Goal: Transaction & Acquisition: Subscribe to service/newsletter

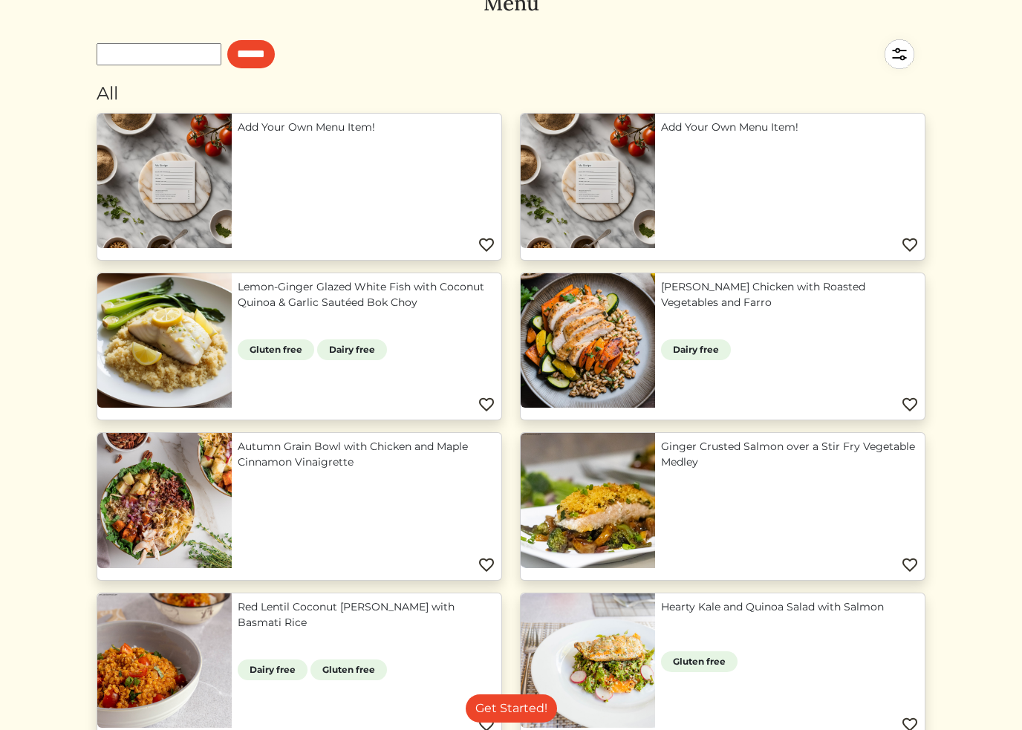
scroll to position [84, 0]
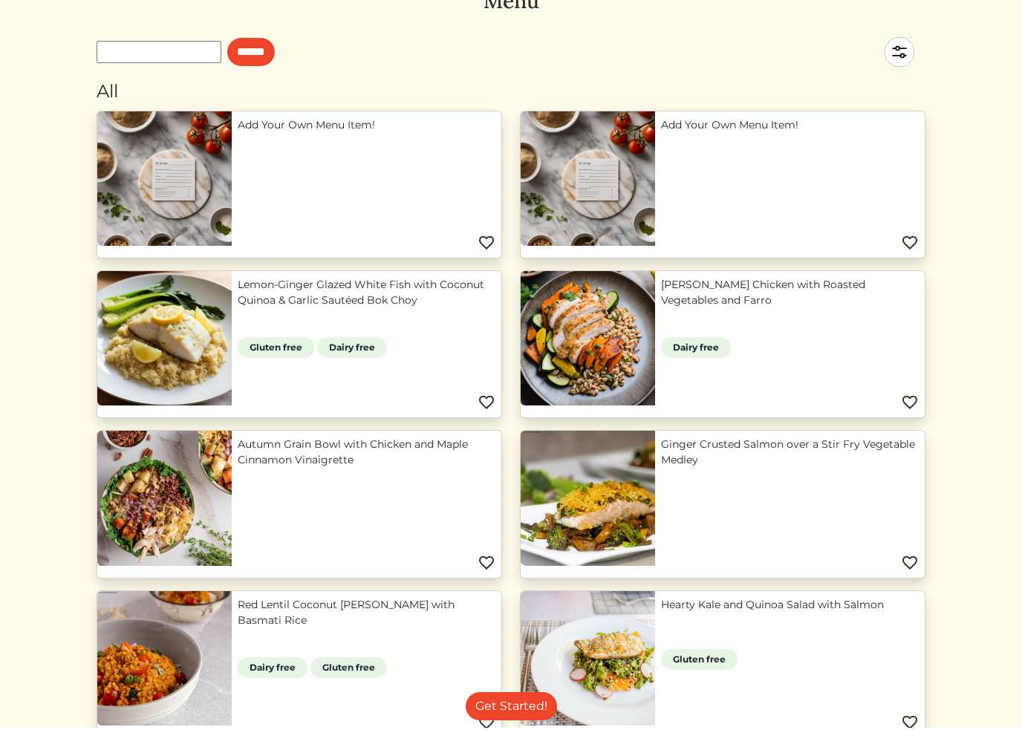
click at [661, 311] on link "Lemon Herb Chicken with Roasted Vegetables and Farro" at bounding box center [790, 295] width 258 height 31
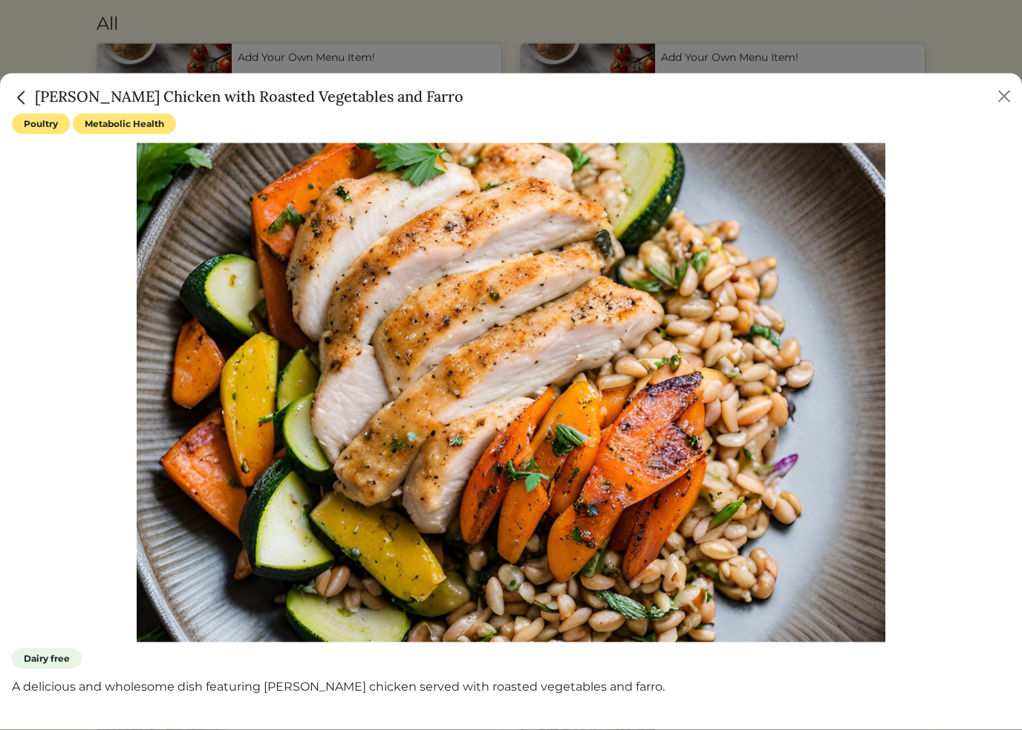
scroll to position [157, 0]
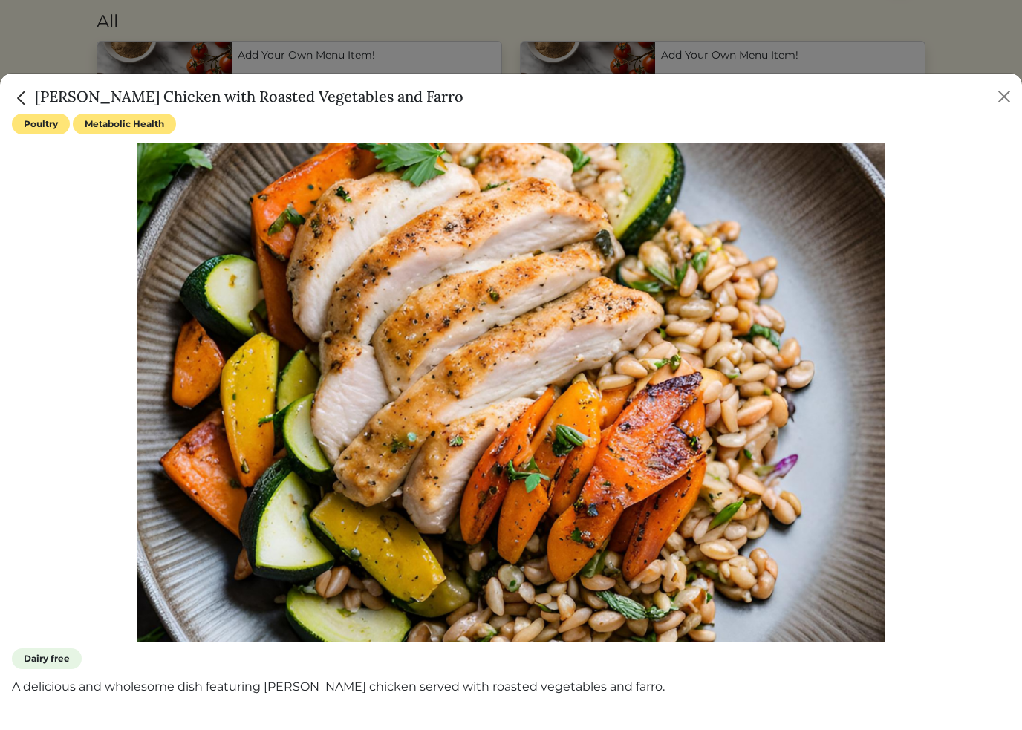
click at [1008, 97] on button "Close" at bounding box center [1004, 97] width 24 height 24
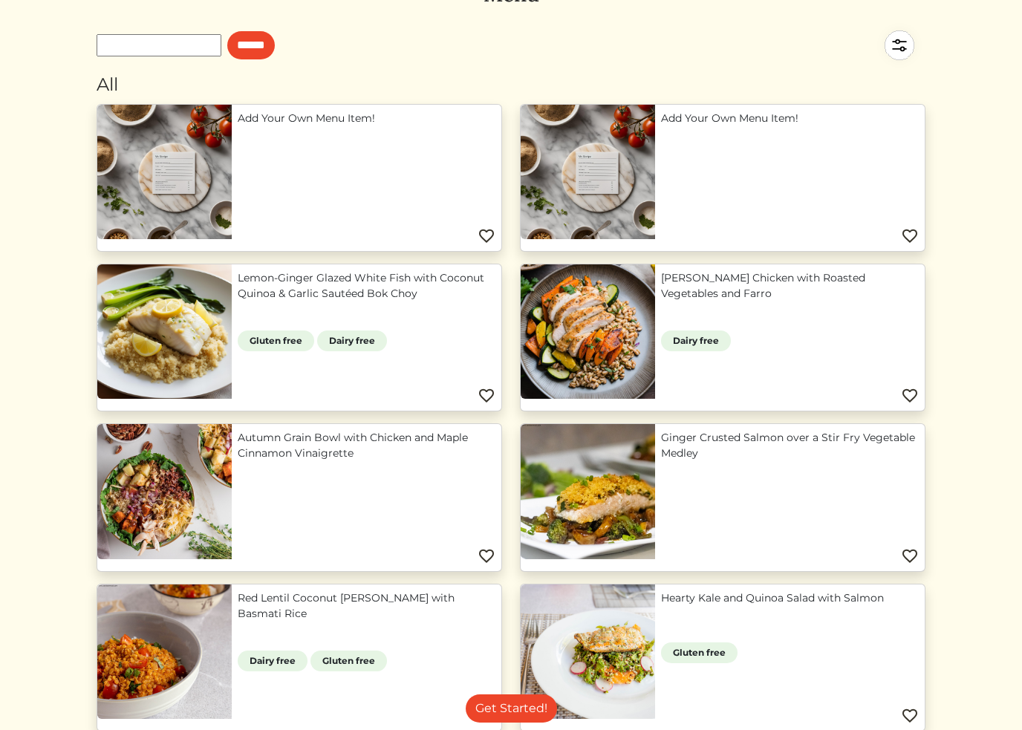
scroll to position [0, 0]
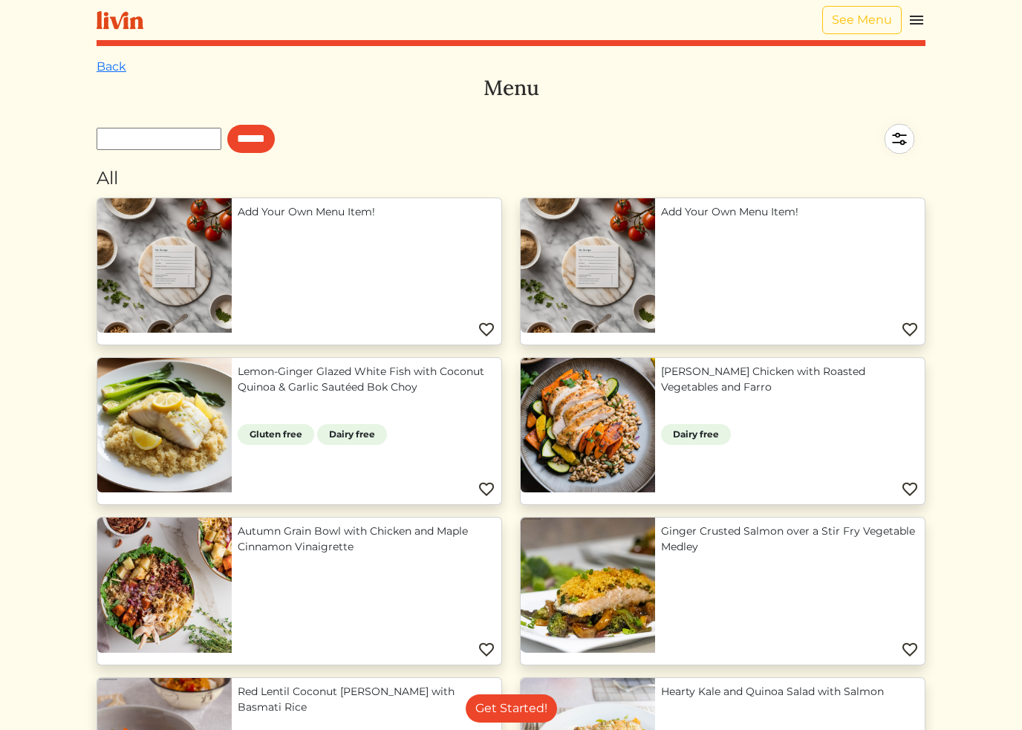
click at [116, 67] on link "Back" at bounding box center [112, 66] width 30 height 14
click at [108, 66] on link "Back" at bounding box center [112, 66] width 30 height 14
click at [117, 17] on img at bounding box center [120, 20] width 47 height 19
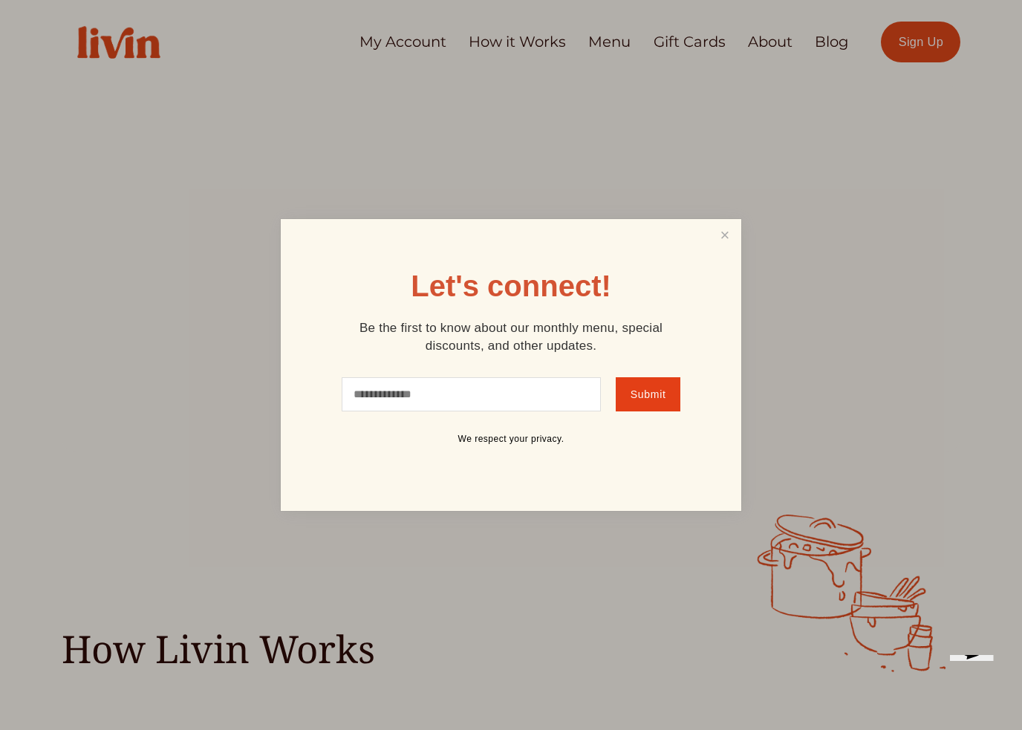
click at [727, 234] on link "Close" at bounding box center [725, 234] width 28 height 27
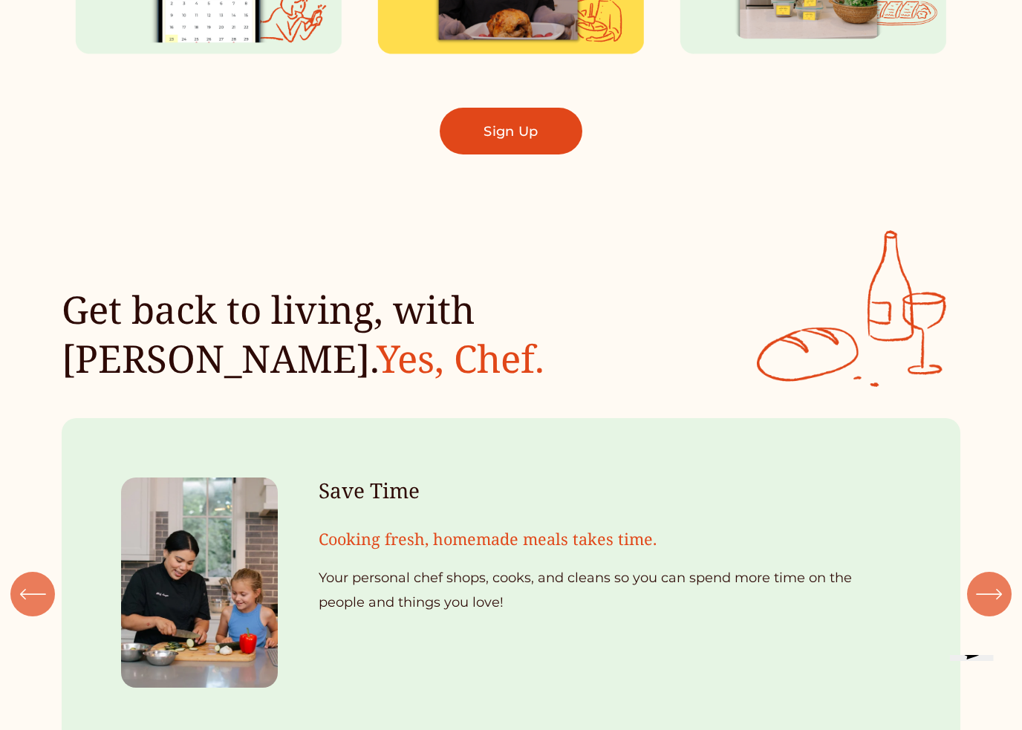
scroll to position [1183, 0]
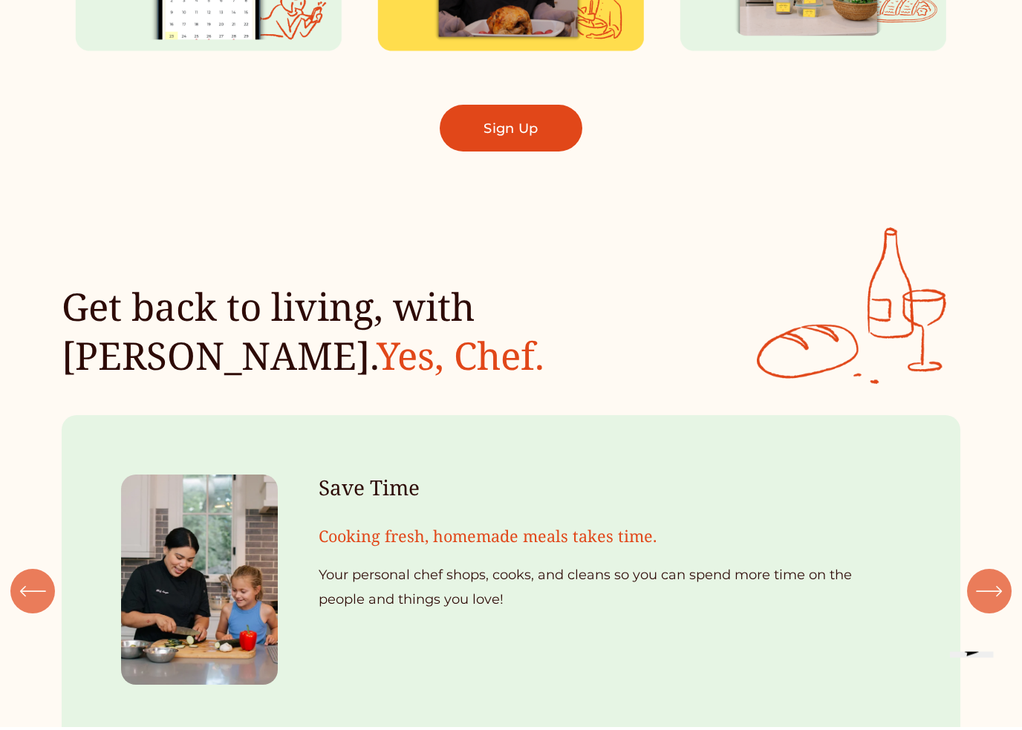
click at [515, 133] on link "Sign Up" at bounding box center [511, 131] width 143 height 47
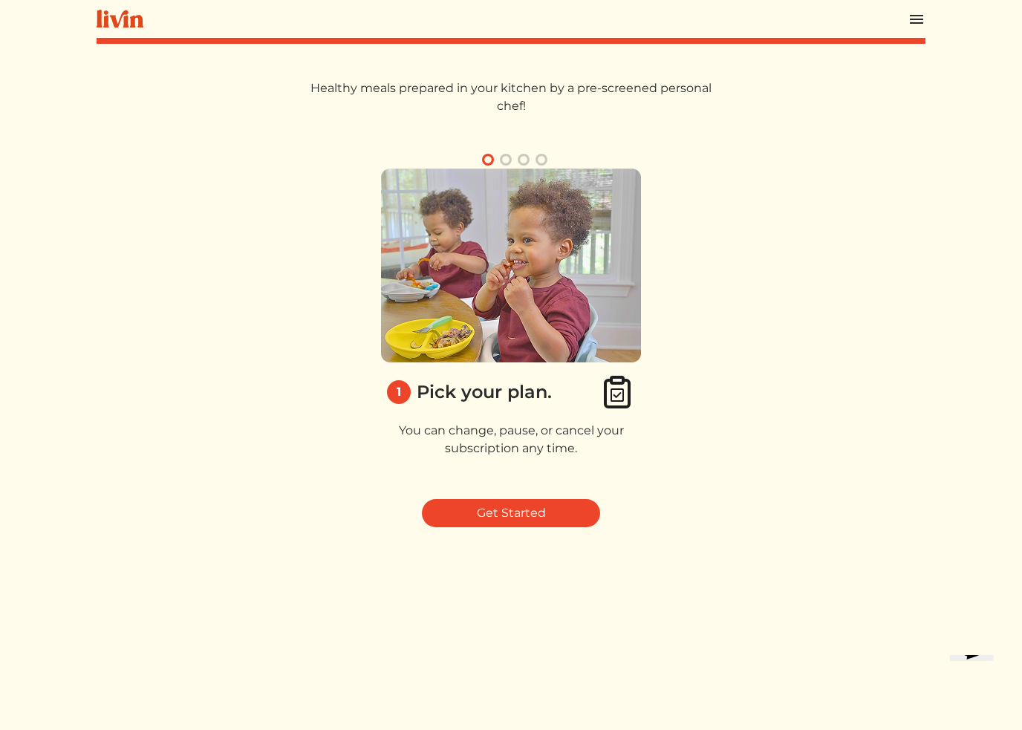
click at [532, 512] on link "Get Started" at bounding box center [511, 513] width 178 height 28
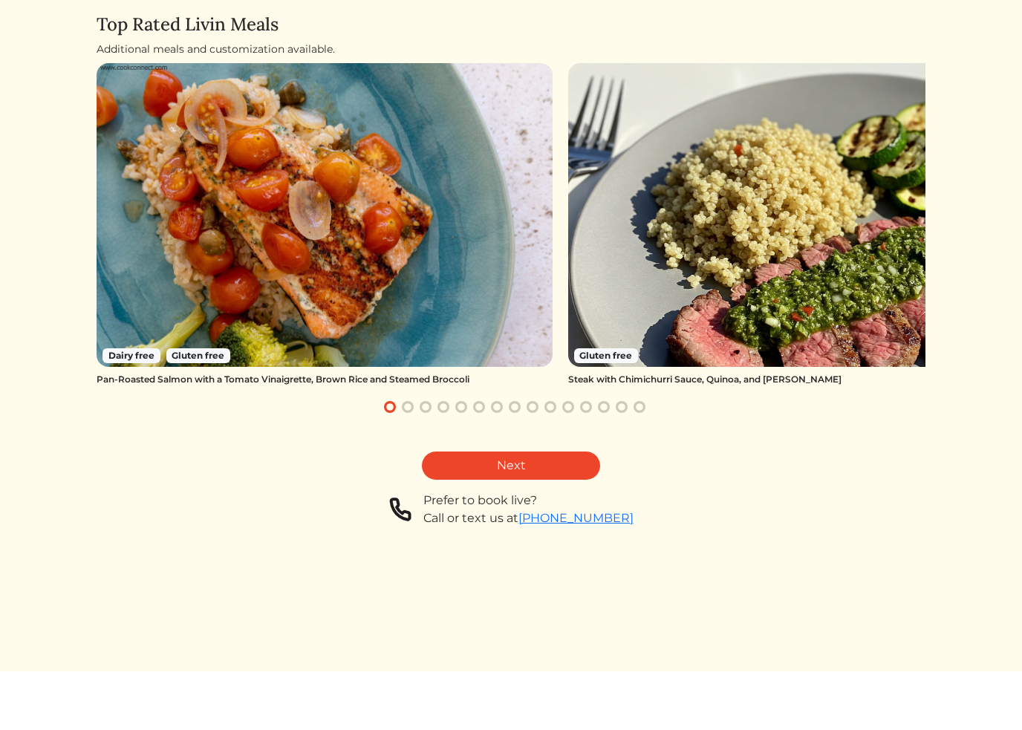
scroll to position [54, 0]
click at [539, 510] on link "Next" at bounding box center [511, 524] width 178 height 28
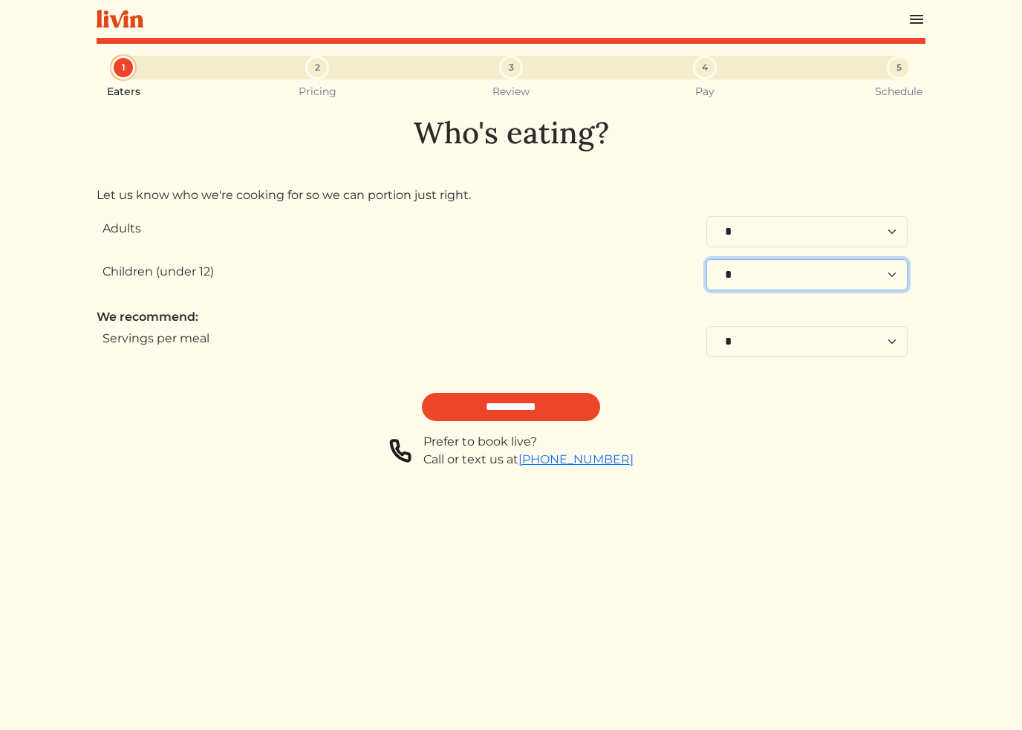
click at [892, 282] on select "* * * * * * * * * * **" at bounding box center [806, 274] width 201 height 31
select select "*"
click at [808, 275] on select "* * * * * * * * * * **" at bounding box center [806, 274] width 201 height 31
select select "*"
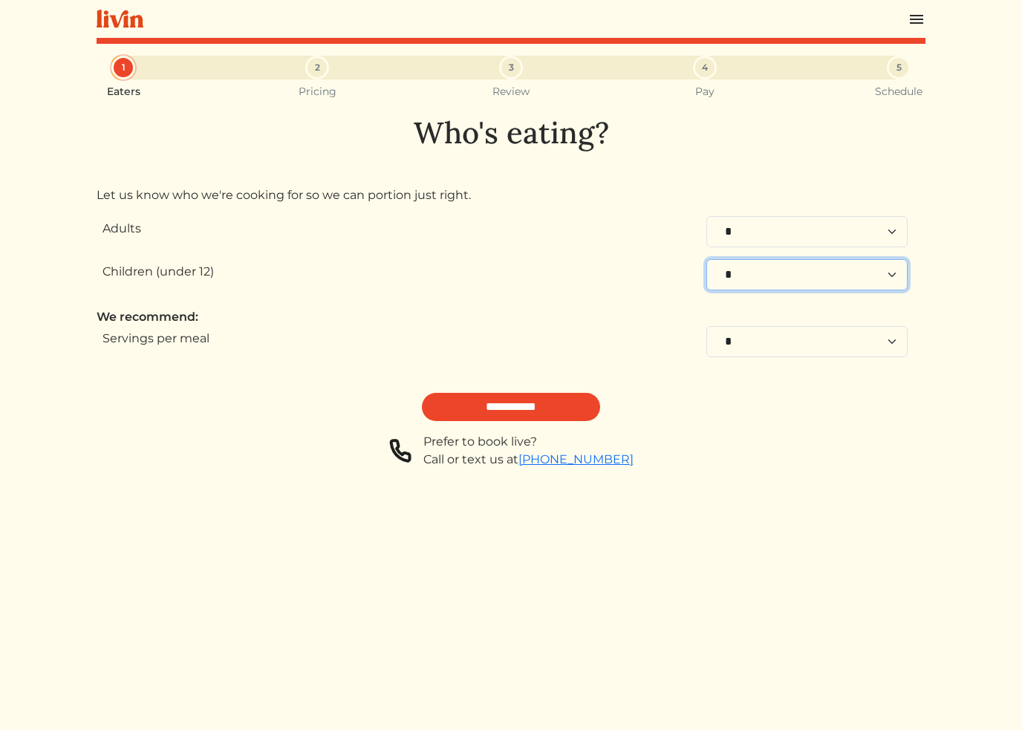
select select "*"
click at [524, 408] on input "**********" at bounding box center [511, 407] width 178 height 28
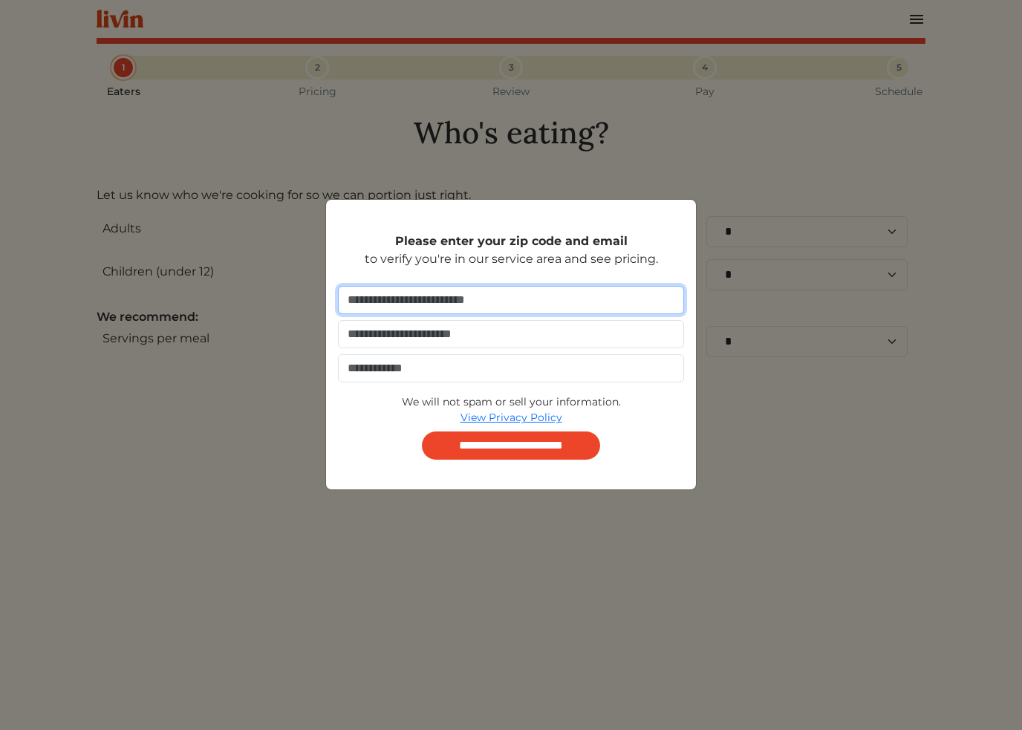
click at [594, 308] on input "number" at bounding box center [511, 300] width 346 height 28
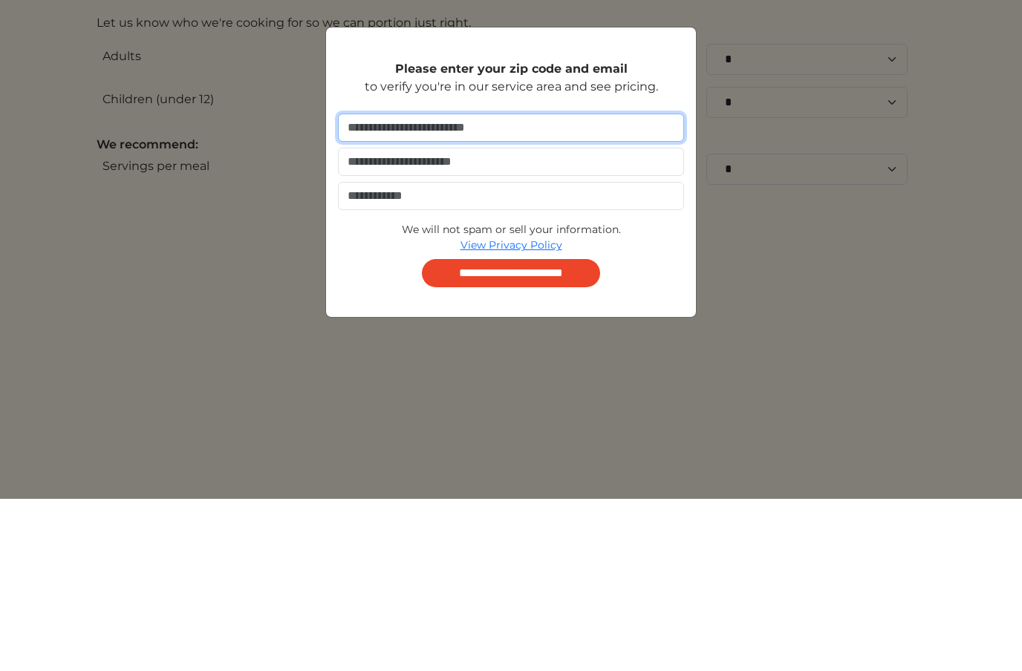
type input "*****"
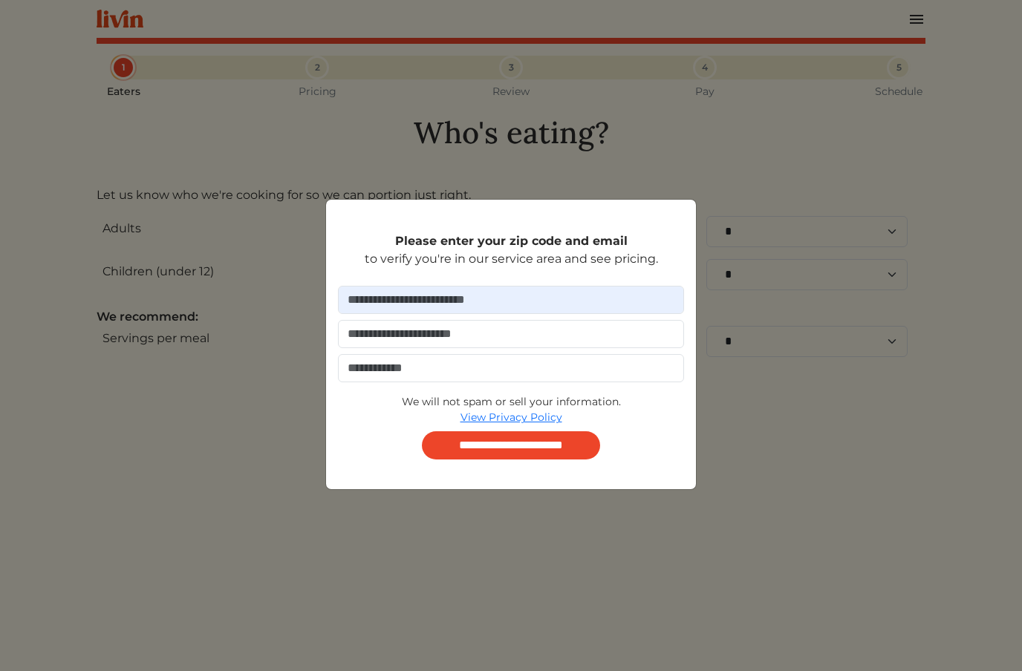
type input "**********"
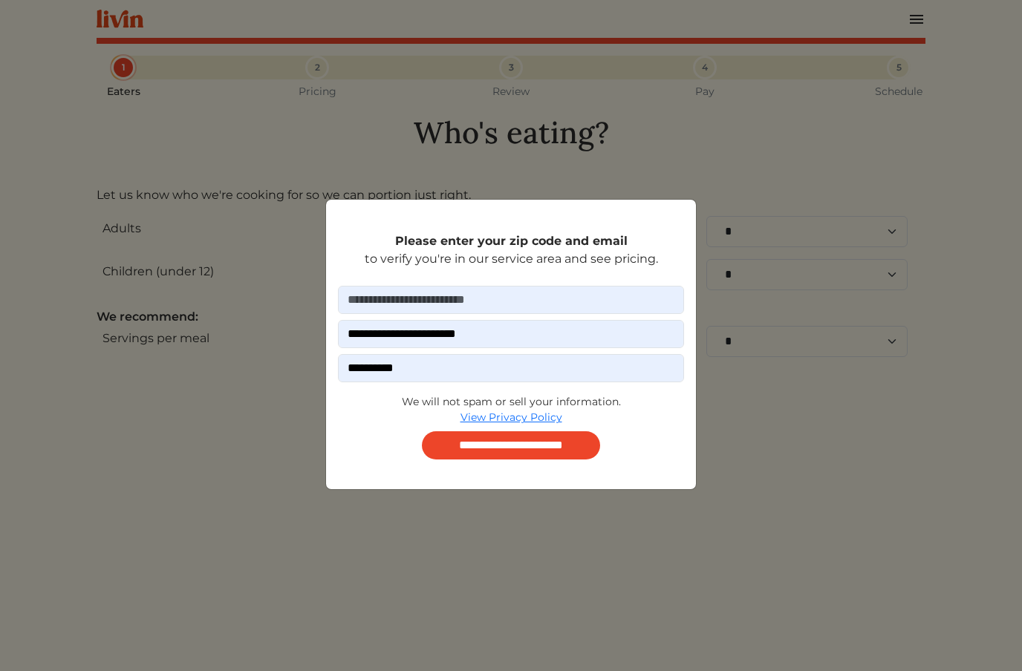
click at [560, 449] on input "**********" at bounding box center [511, 445] width 178 height 28
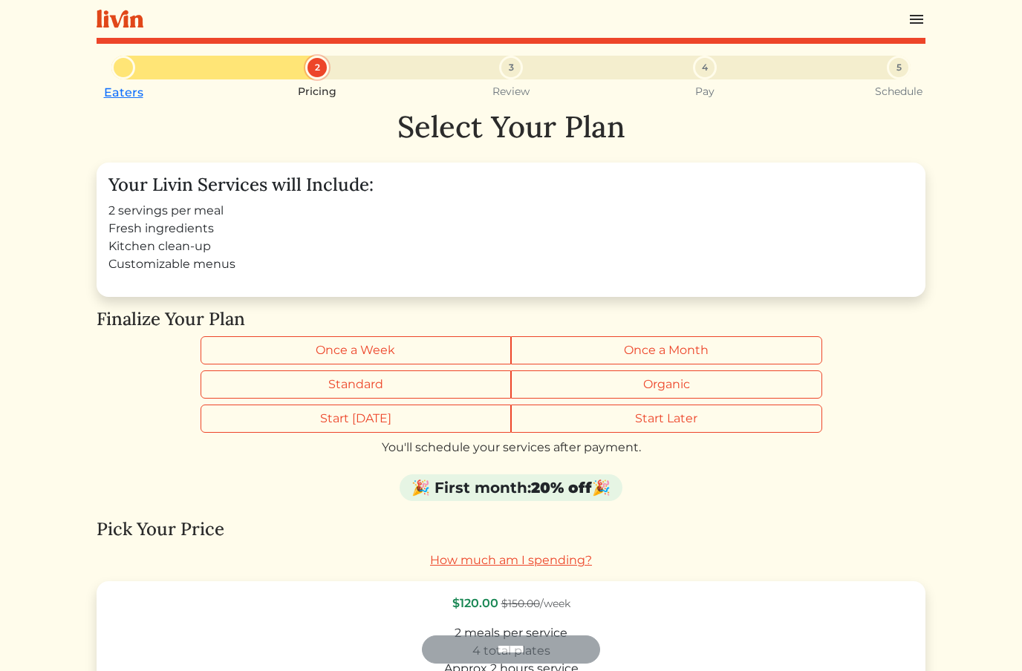
click at [691, 353] on label "Once a Month" at bounding box center [666, 350] width 311 height 28
click at [685, 389] on label "Organic" at bounding box center [666, 385] width 311 height 28
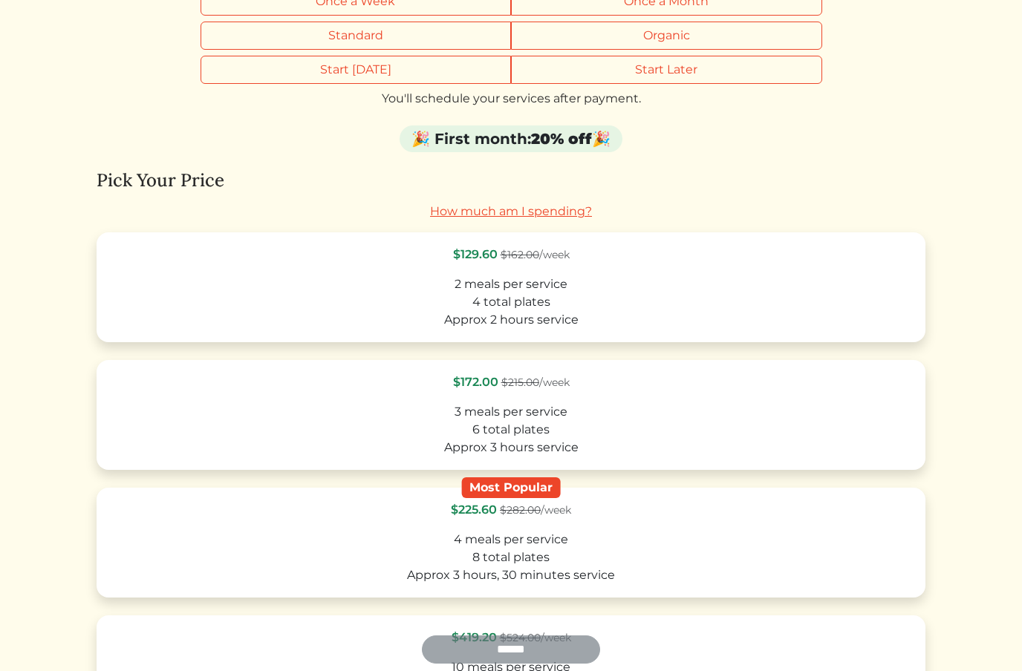
scroll to position [348, 0]
click at [701, 282] on div "2 meals per service" at bounding box center [511, 285] width 802 height 18
click at [546, 215] on link "How much am I spending?" at bounding box center [511, 212] width 162 height 14
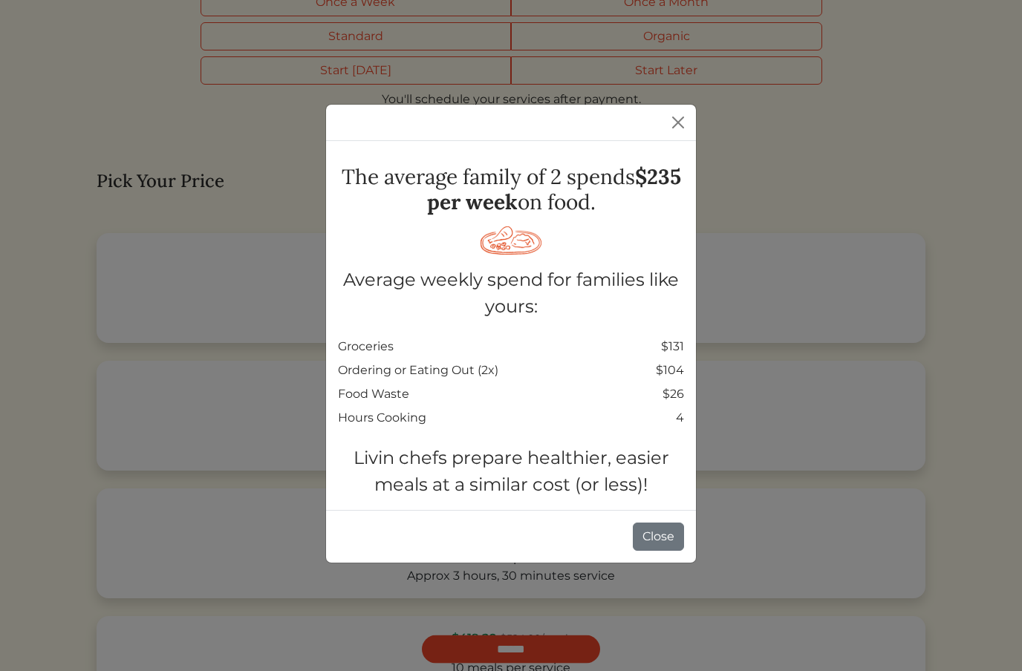
click at [656, 539] on button "Close" at bounding box center [658, 537] width 51 height 28
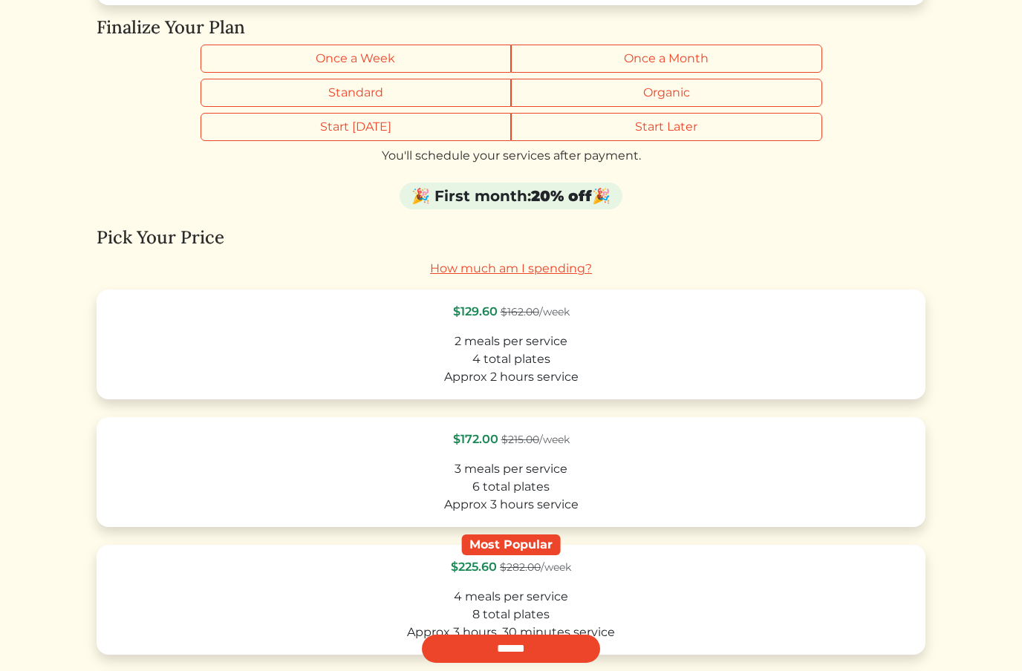
scroll to position [291, 0]
click at [689, 134] on label "Start Later" at bounding box center [666, 128] width 311 height 28
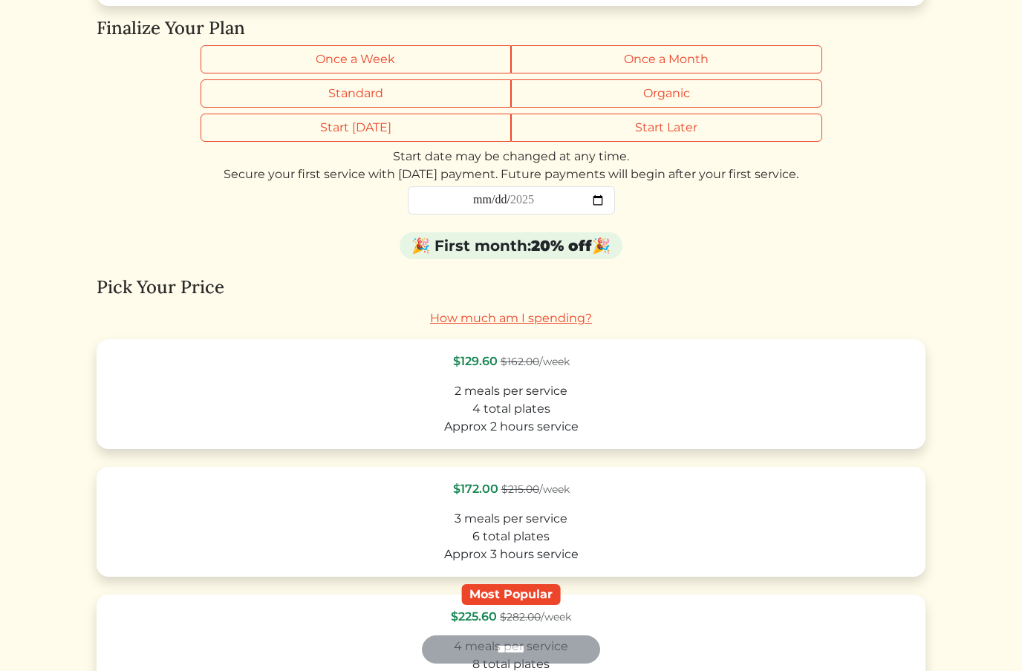
click at [557, 197] on input "date" at bounding box center [511, 200] width 207 height 28
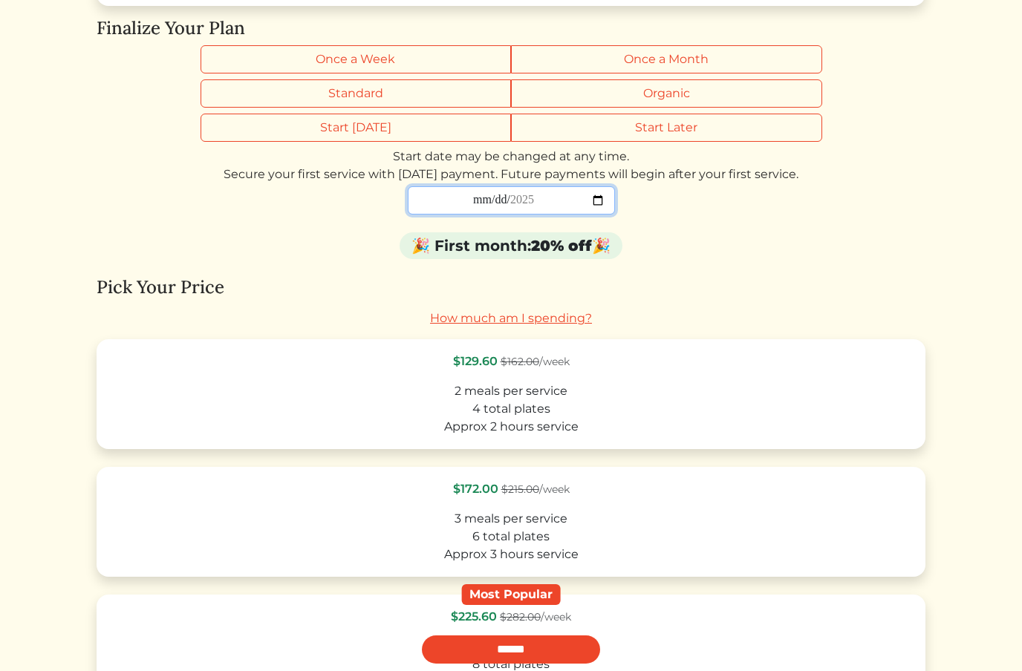
type input "**********"
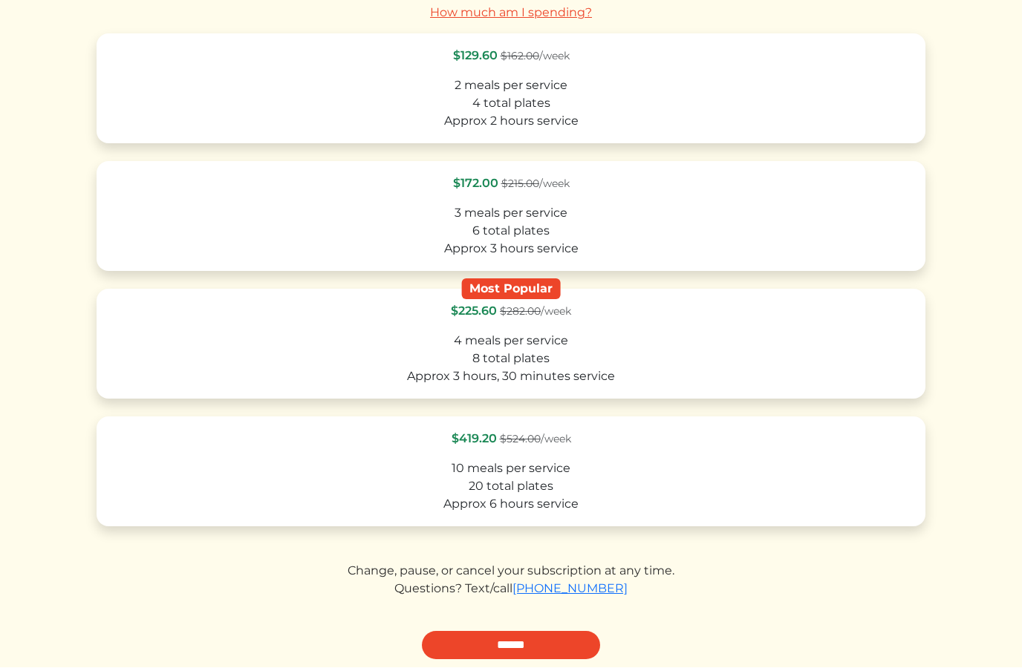
scroll to position [653, 0]
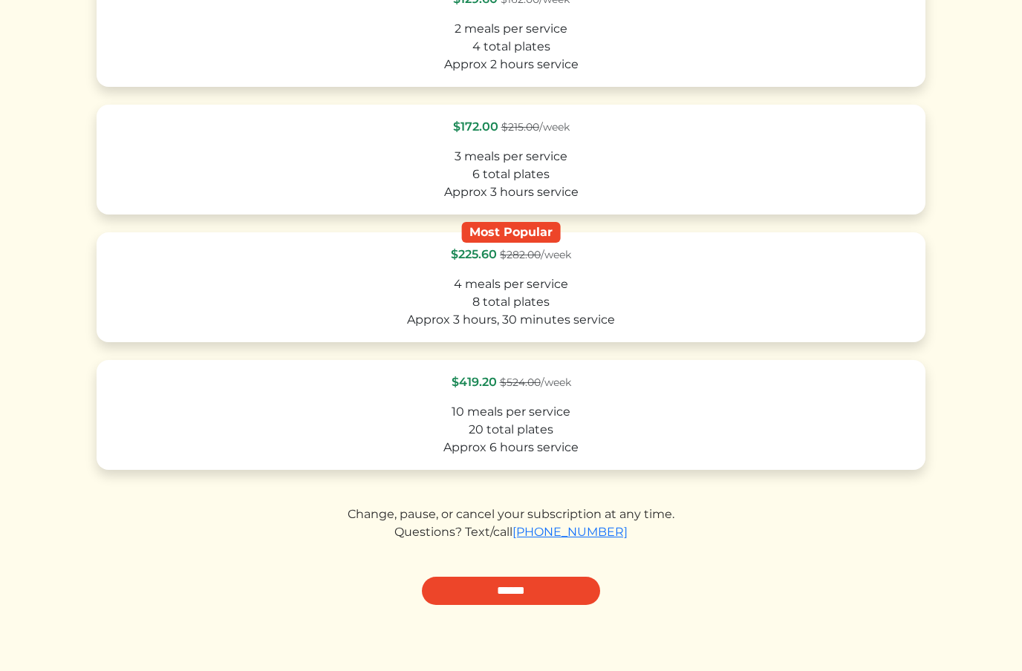
click at [530, 590] on input "******" at bounding box center [511, 591] width 178 height 28
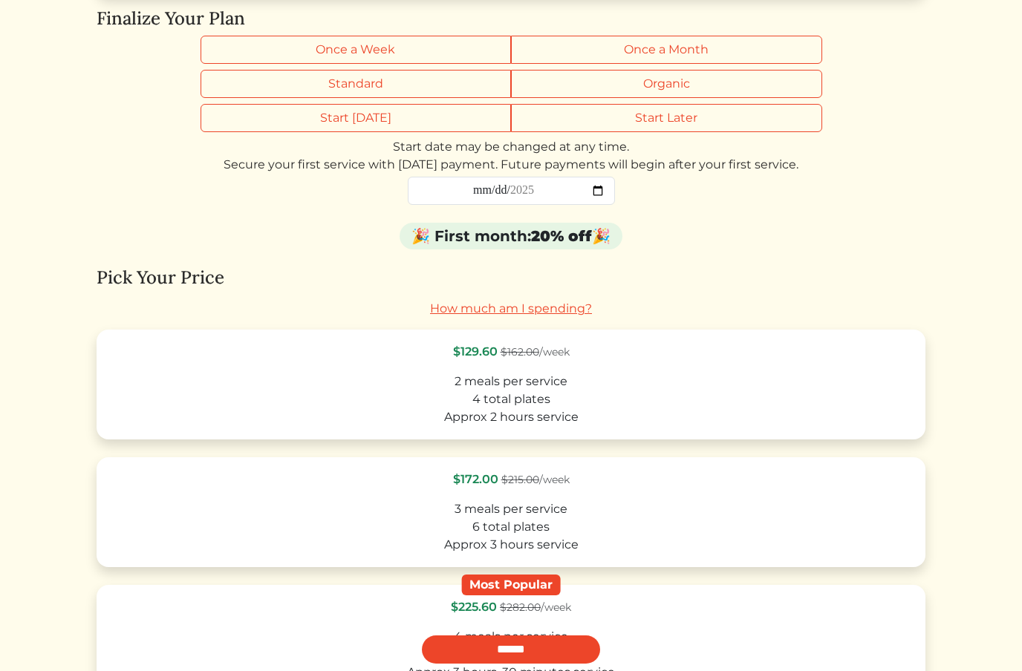
scroll to position [315, 0]
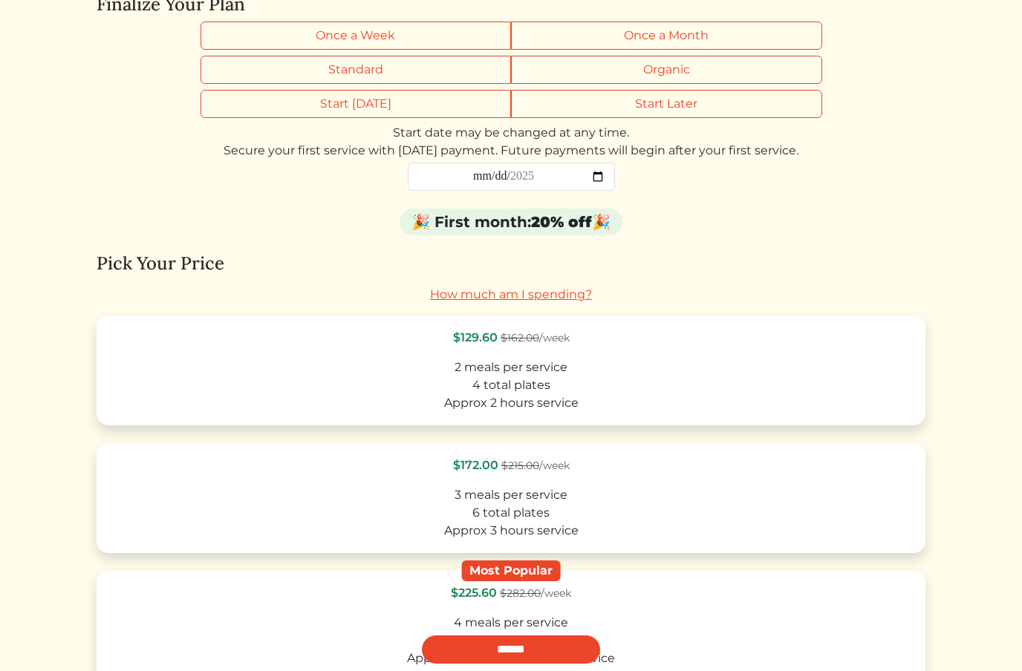
click at [296, 32] on label "Once a Week" at bounding box center [355, 36] width 311 height 28
click at [736, 34] on label "Once a Month" at bounding box center [666, 36] width 311 height 28
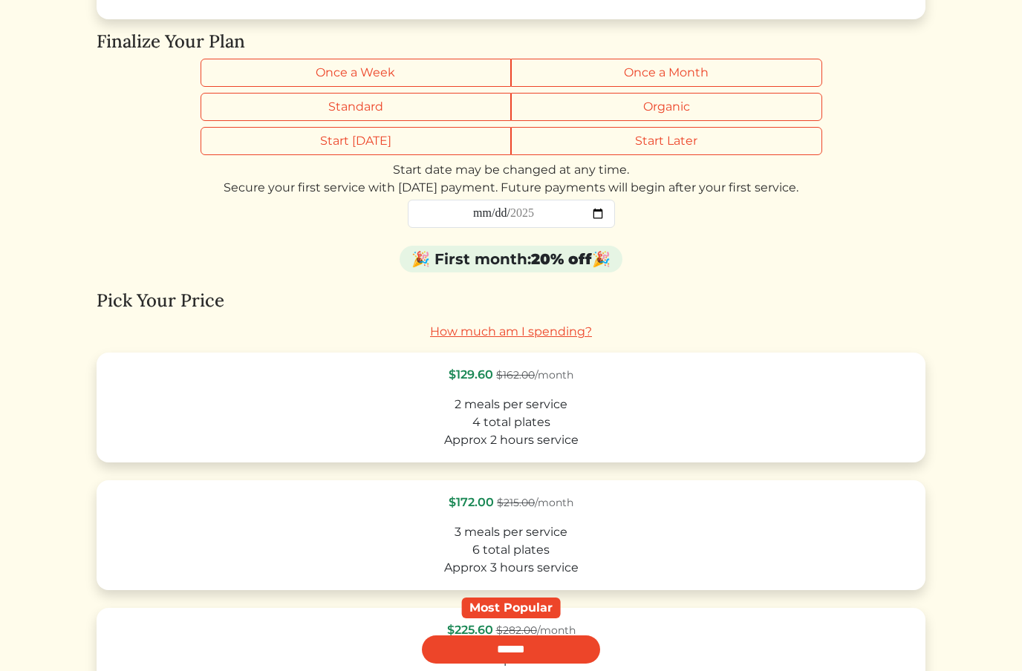
scroll to position [276, 0]
click at [309, 78] on label "Once a Week" at bounding box center [355, 74] width 311 height 28
click at [726, 77] on label "Once a Month" at bounding box center [666, 73] width 311 height 28
click at [274, 70] on label "Once a Week" at bounding box center [355, 73] width 311 height 28
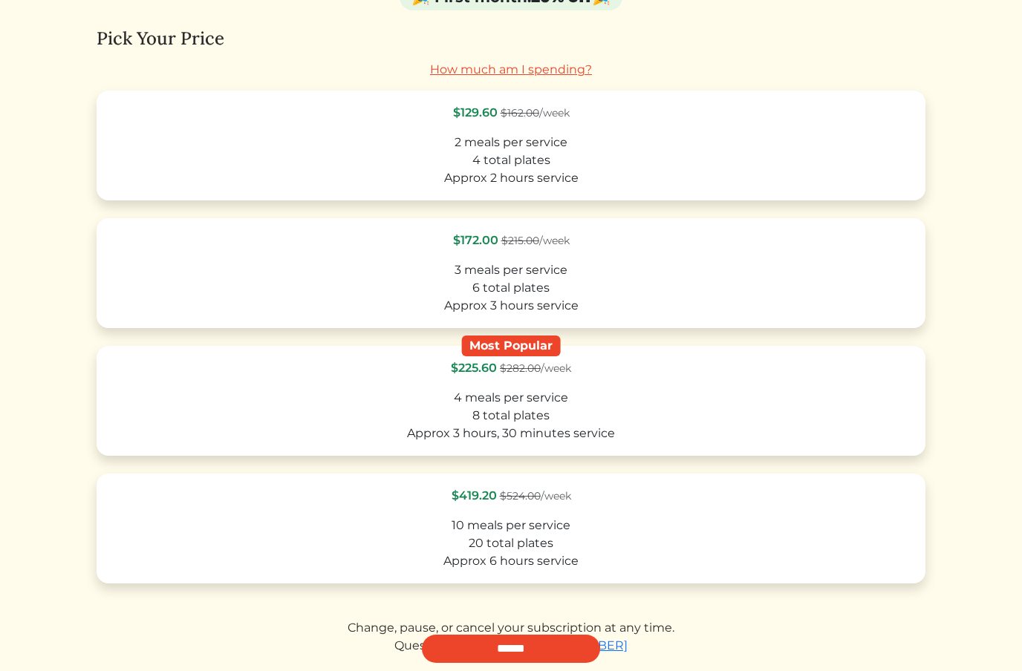
scroll to position [540, 0]
click at [585, 529] on div "10 meals per service" at bounding box center [511, 526] width 802 height 18
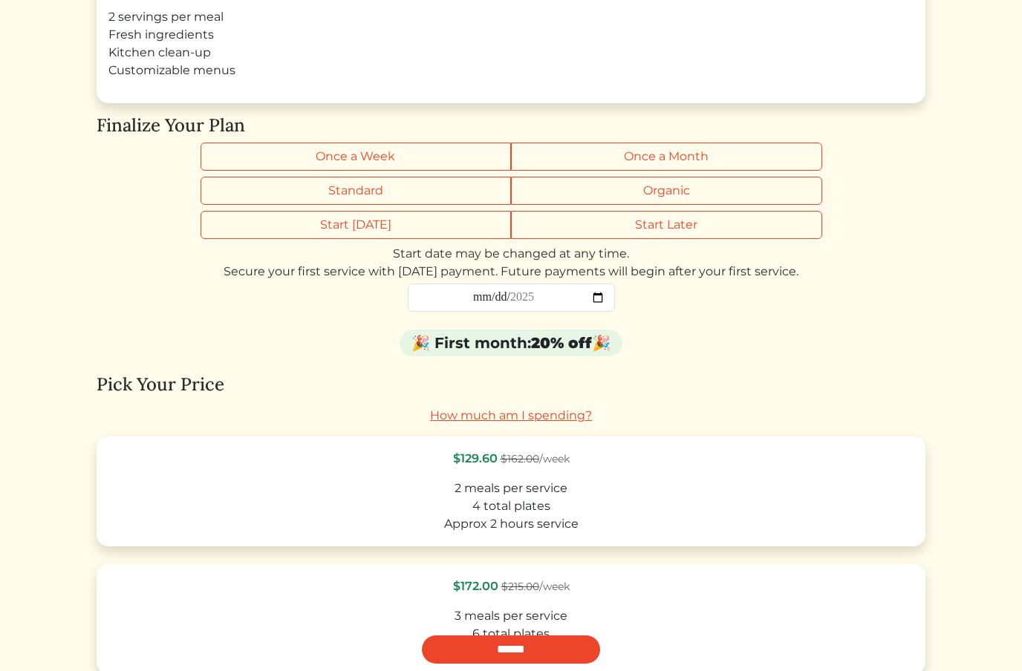
scroll to position [194, 0]
click at [711, 163] on label "Once a Month" at bounding box center [666, 157] width 311 height 28
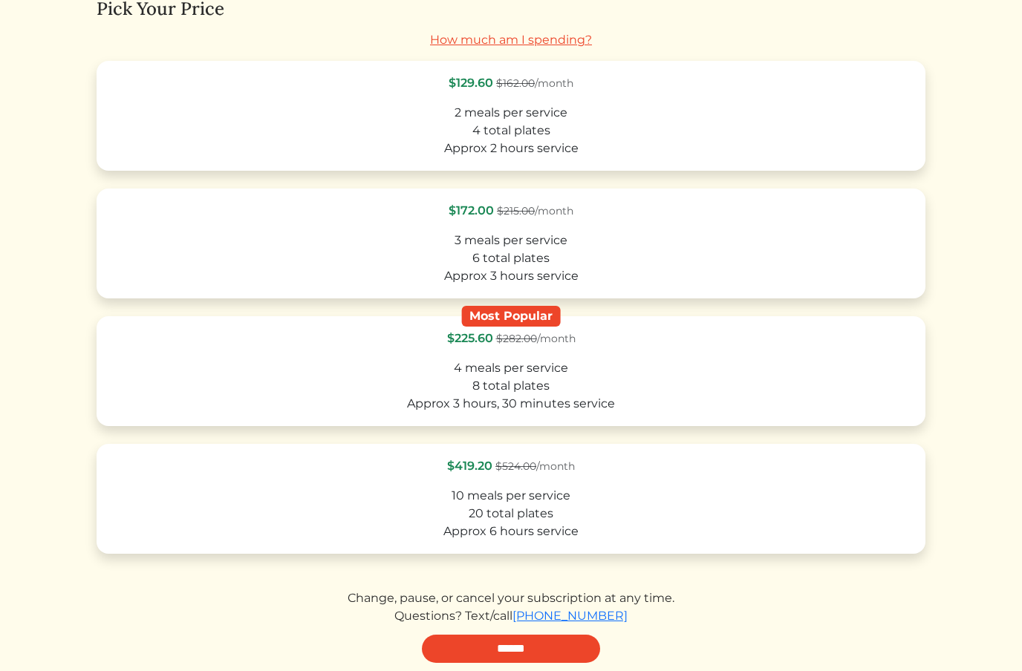
scroll to position [588, 0]
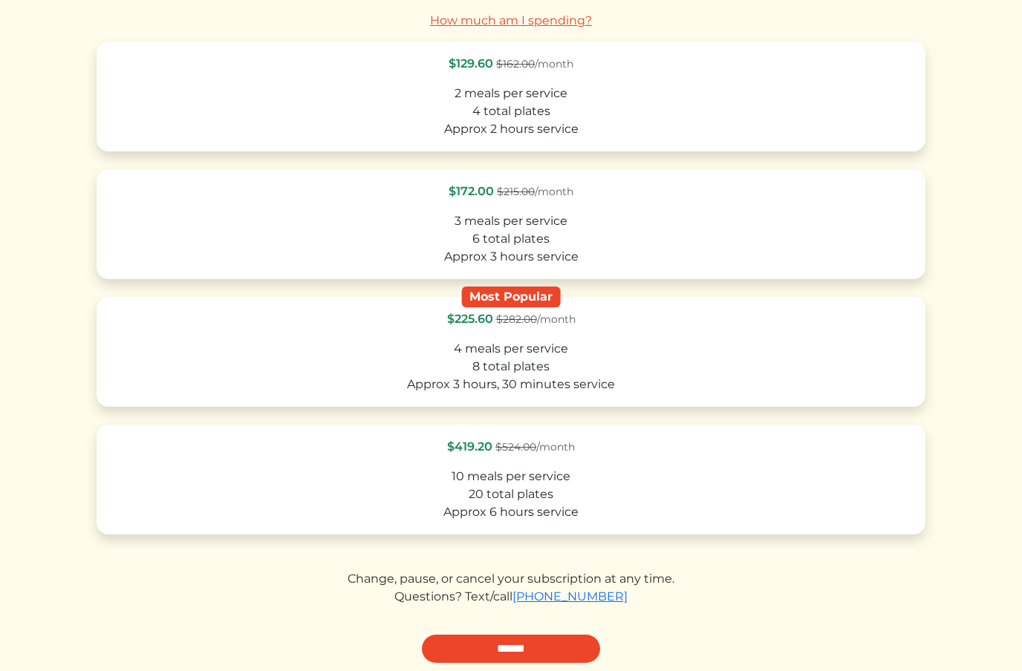
click at [282, 481] on div "10 meals per service" at bounding box center [511, 478] width 802 height 18
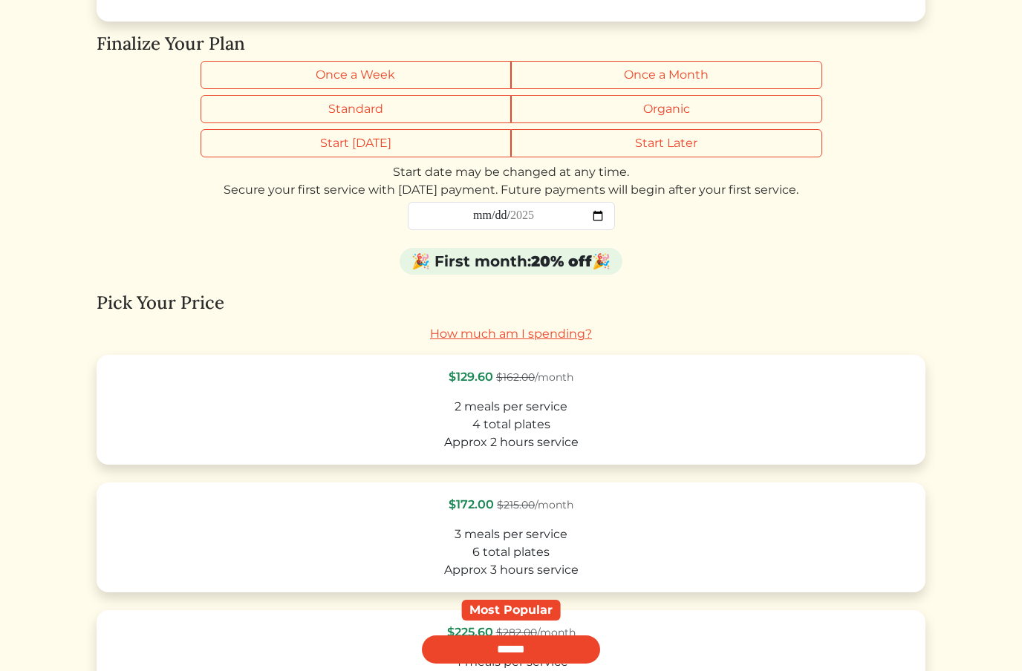
scroll to position [290, 0]
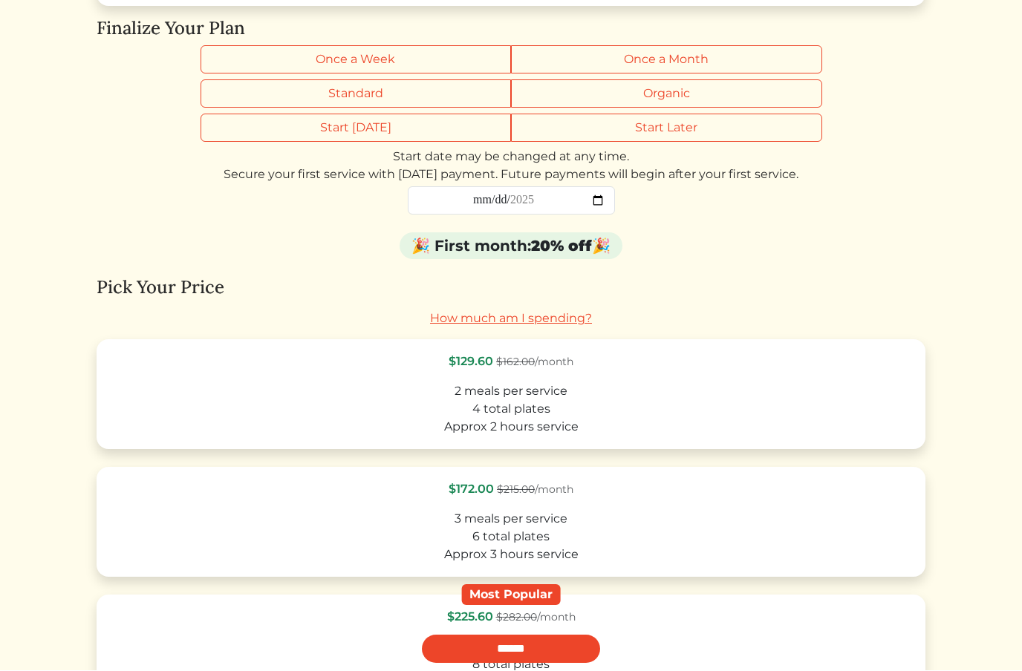
click at [468, 97] on label "Standard" at bounding box center [355, 94] width 311 height 28
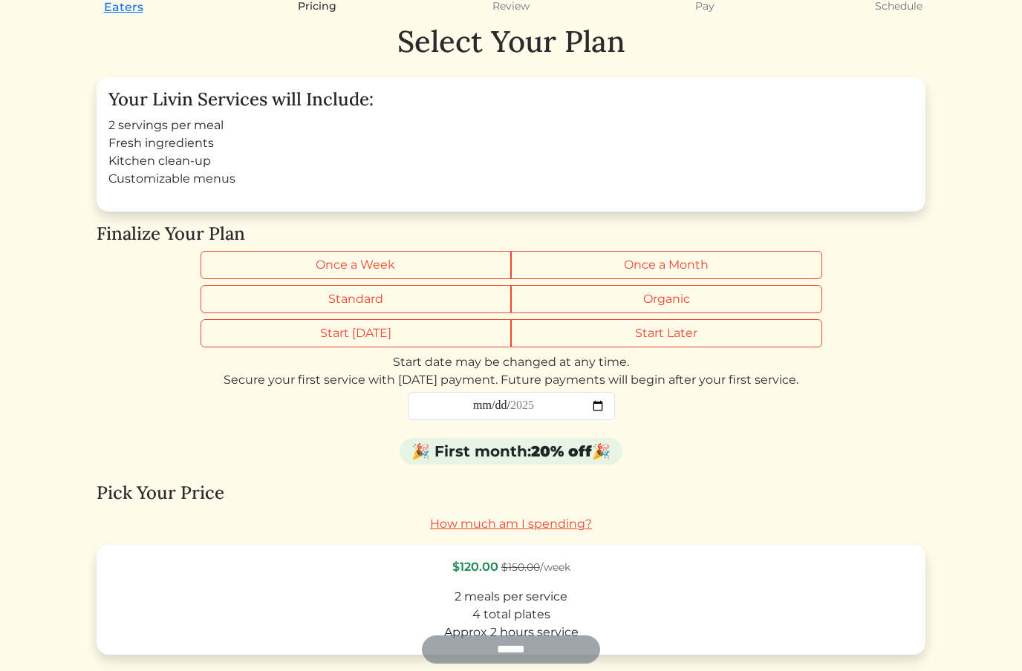
scroll to position [85, 0]
click at [766, 299] on label "Organic" at bounding box center [666, 300] width 311 height 28
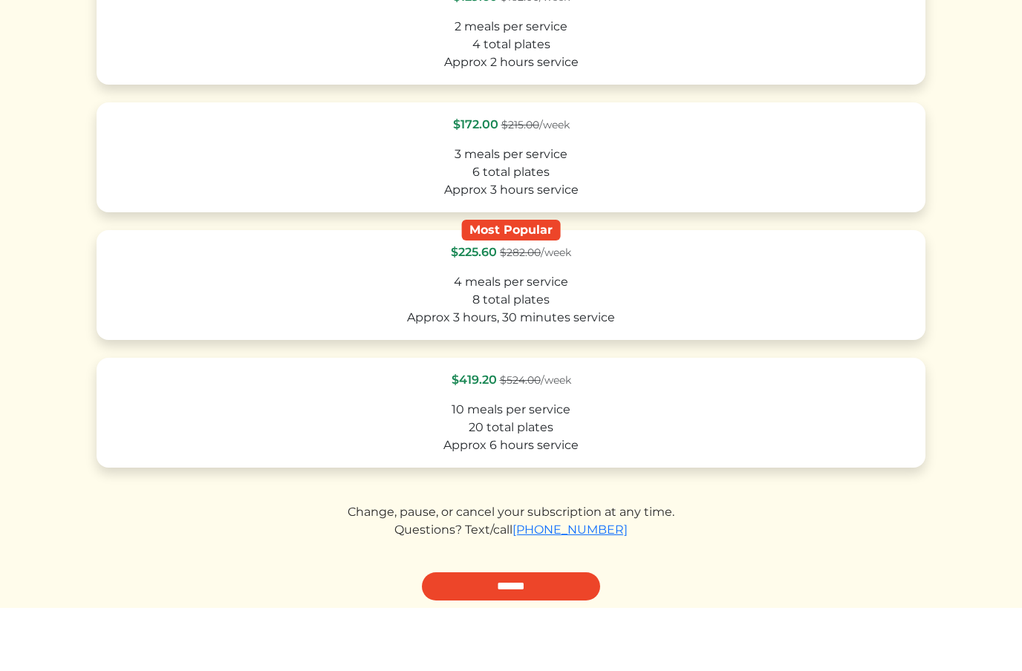
scroll to position [593, 0]
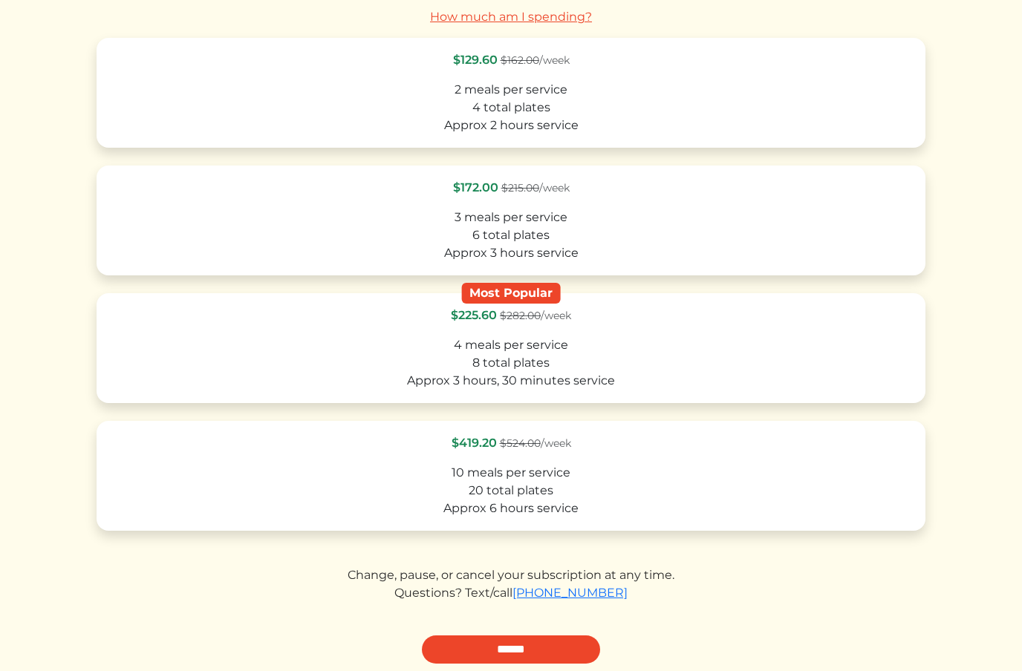
click at [627, 476] on div "10 meals per service" at bounding box center [511, 473] width 802 height 18
click at [529, 653] on input "******" at bounding box center [511, 650] width 178 height 28
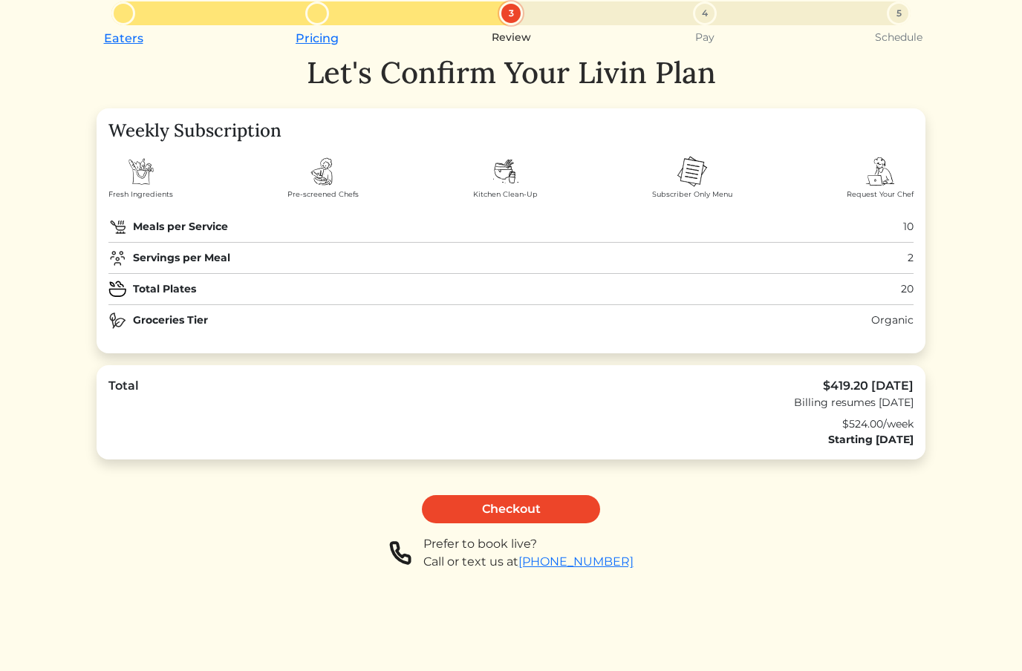
scroll to position [56, 0]
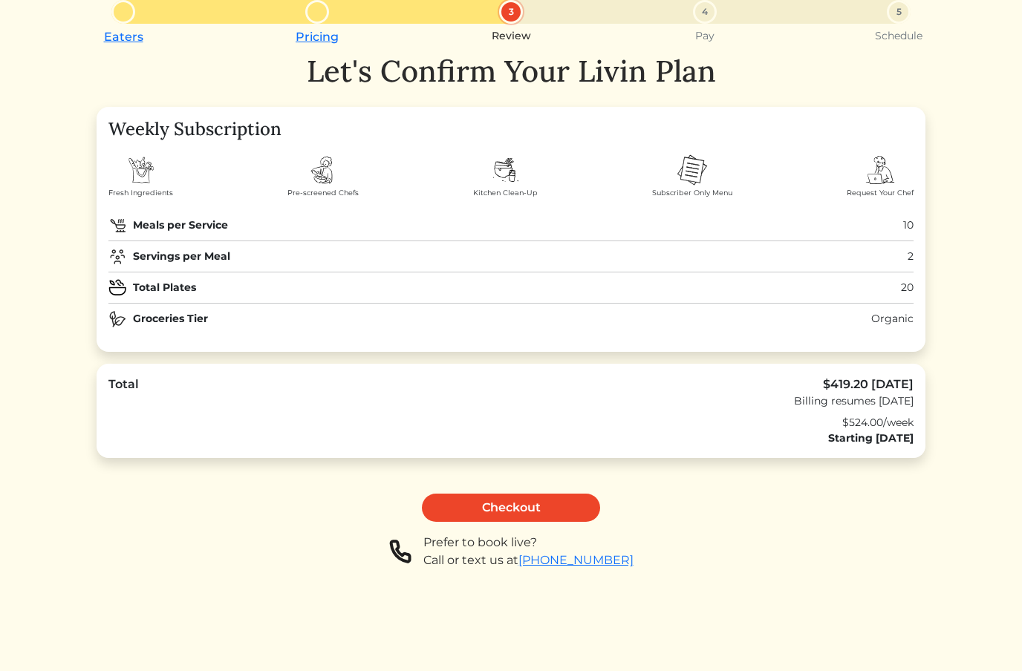
click at [513, 515] on link "Checkout" at bounding box center [511, 508] width 178 height 28
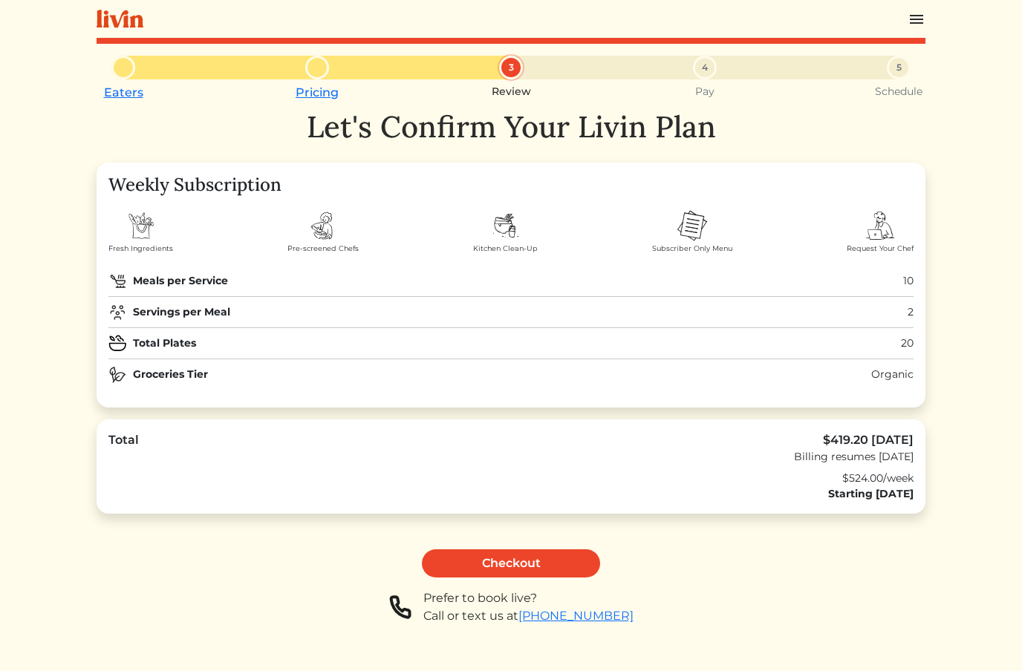
scroll to position [56, 0]
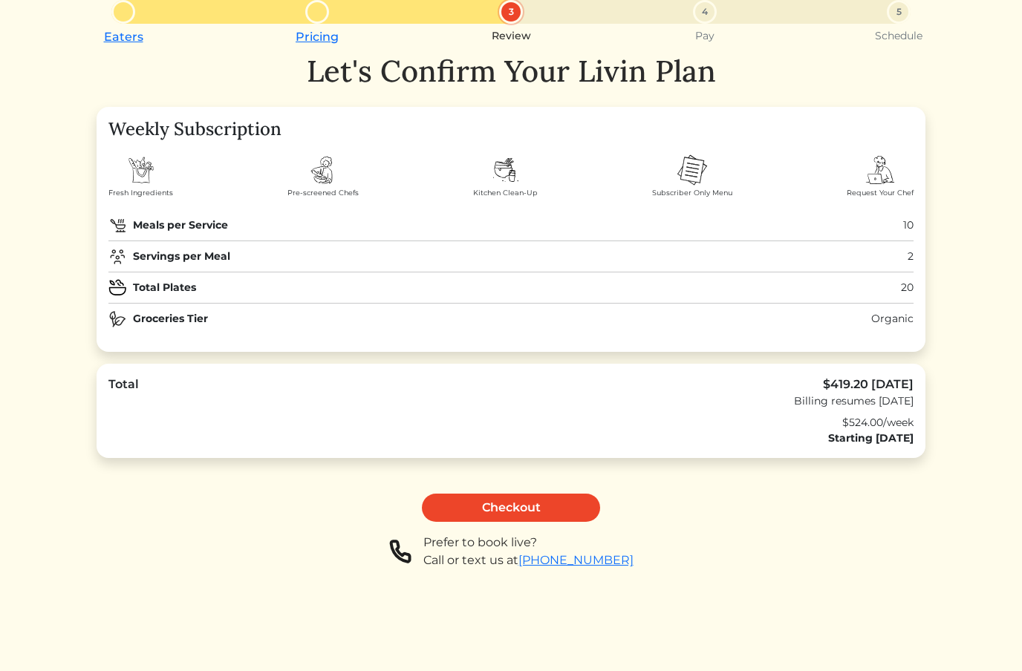
click at [594, 561] on link "[PHONE_NUMBER]" at bounding box center [575, 560] width 115 height 14
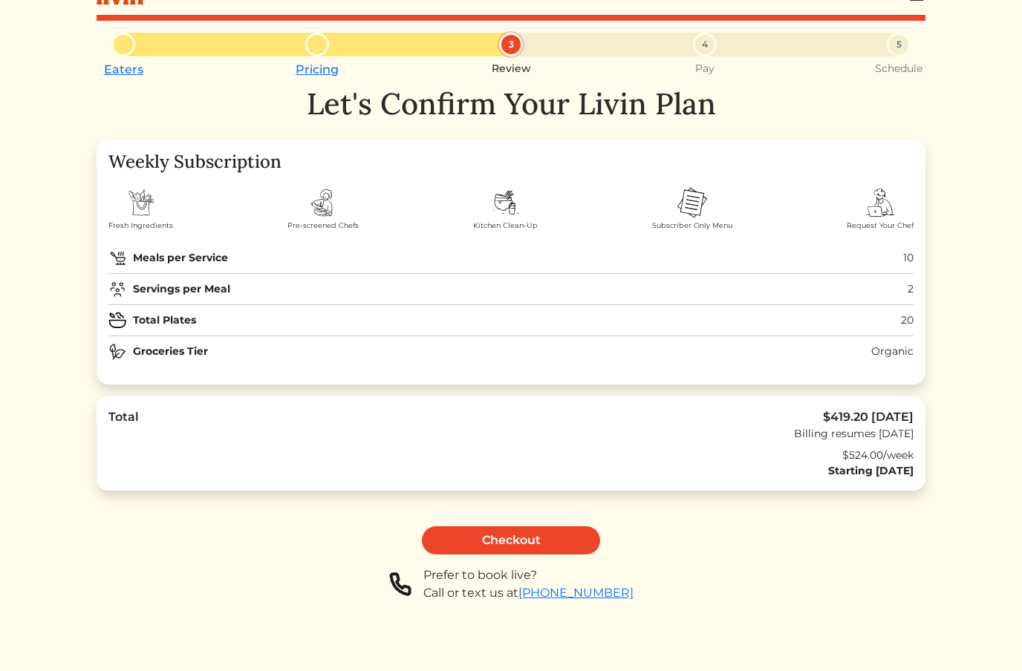
scroll to position [0, 0]
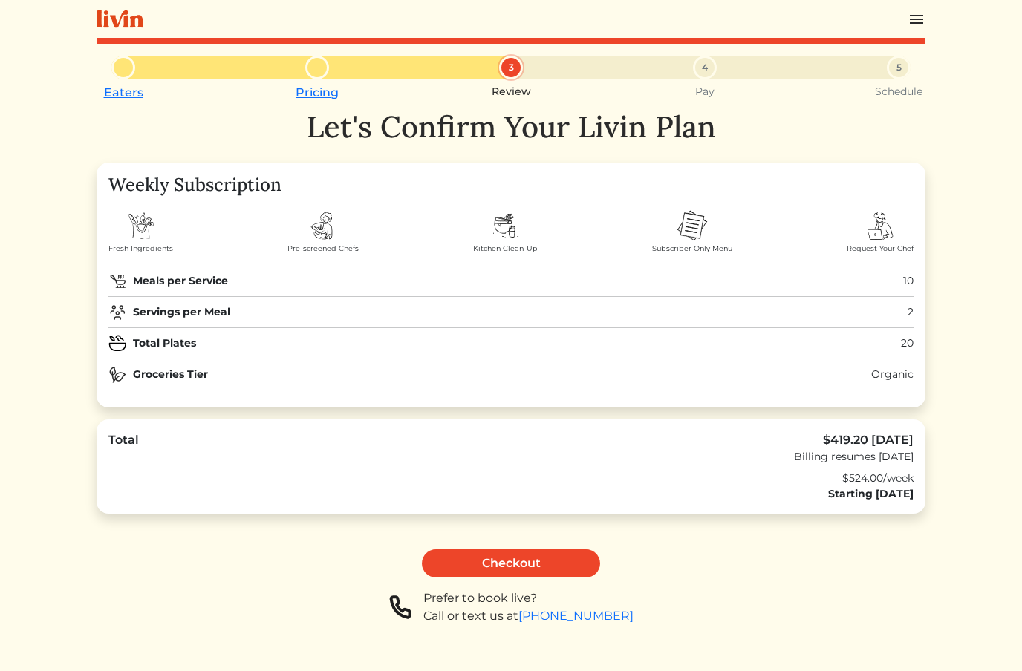
click at [107, 24] on img at bounding box center [120, 19] width 47 height 19
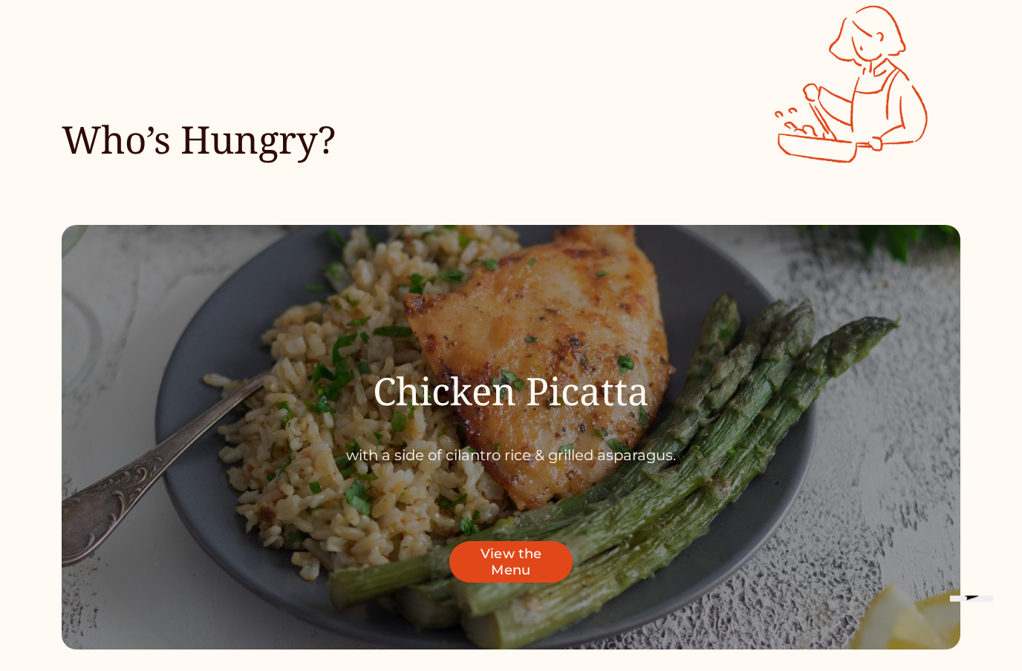
scroll to position [4351, 0]
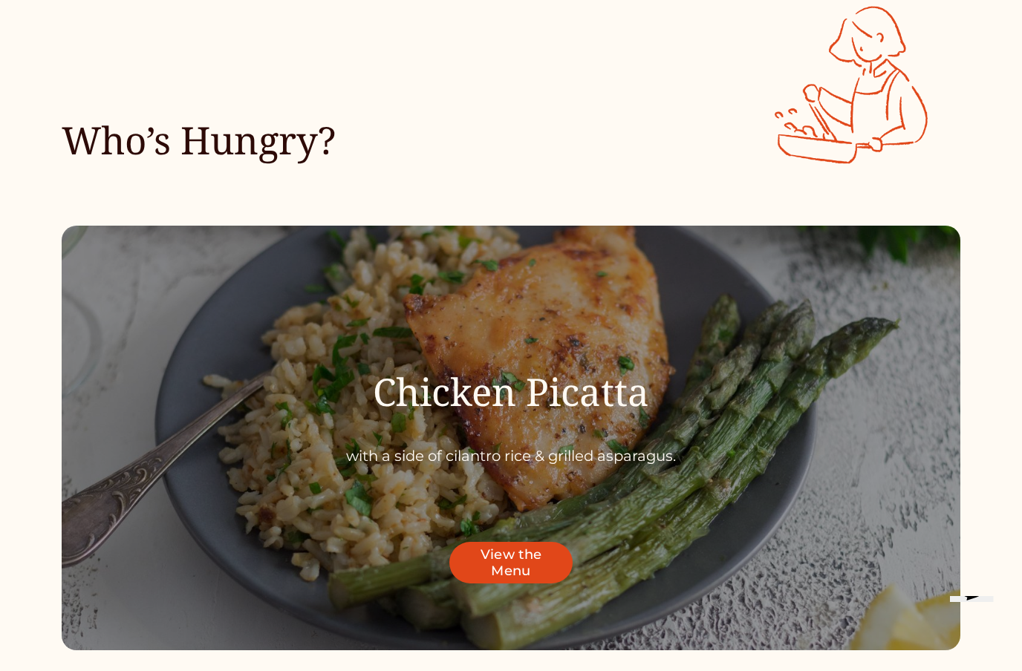
click at [508, 562] on link "View the Menu" at bounding box center [510, 563] width 123 height 42
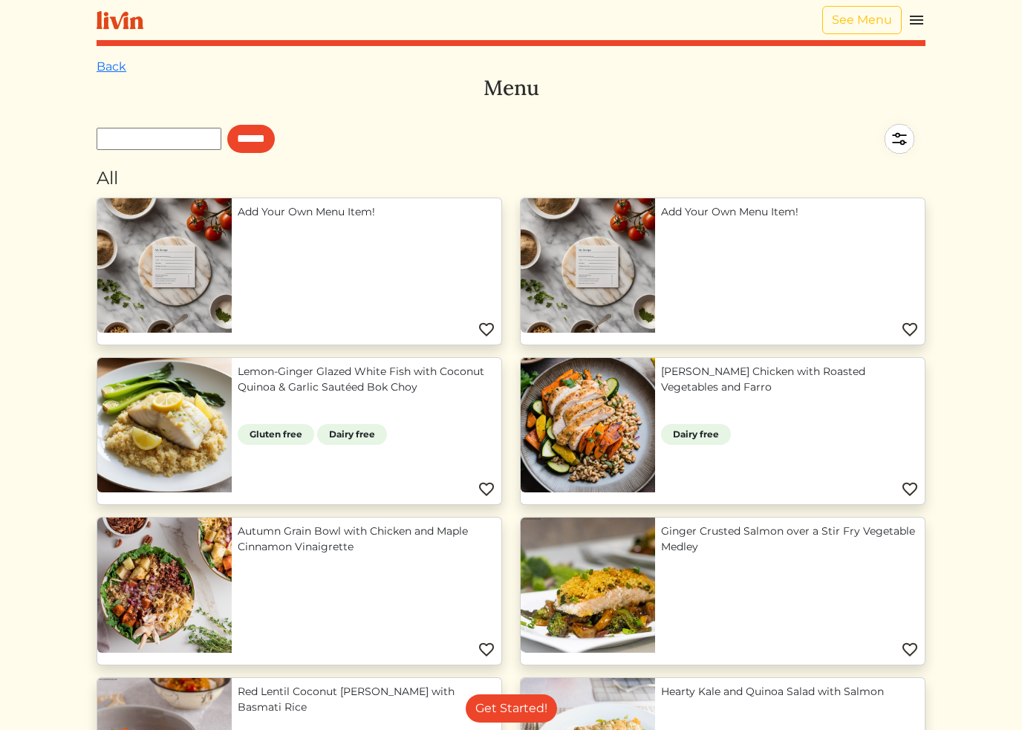
click at [910, 489] on img at bounding box center [910, 489] width 18 height 18
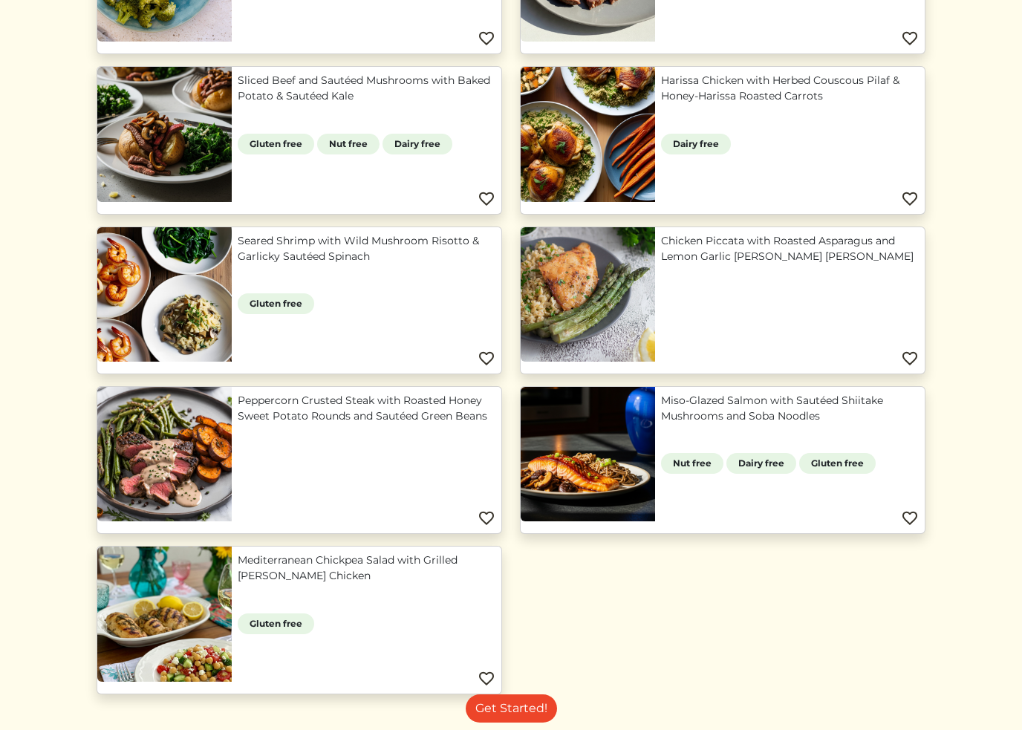
scroll to position [1054, 0]
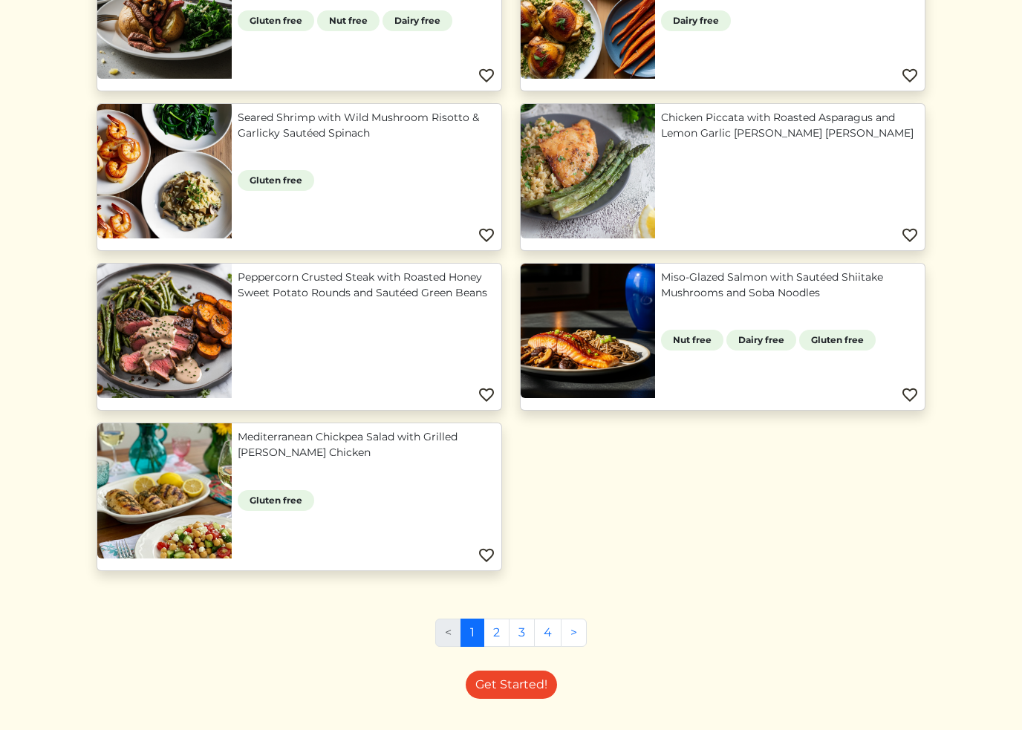
click at [491, 637] on link "2" at bounding box center [496, 633] width 26 height 28
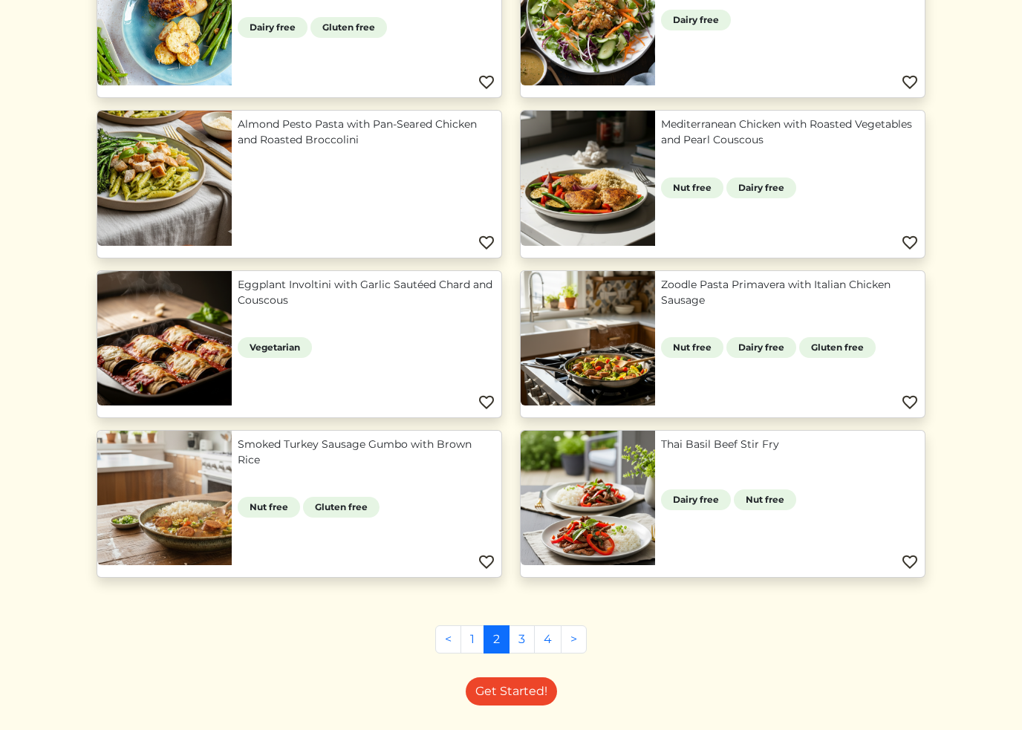
scroll to position [409, 0]
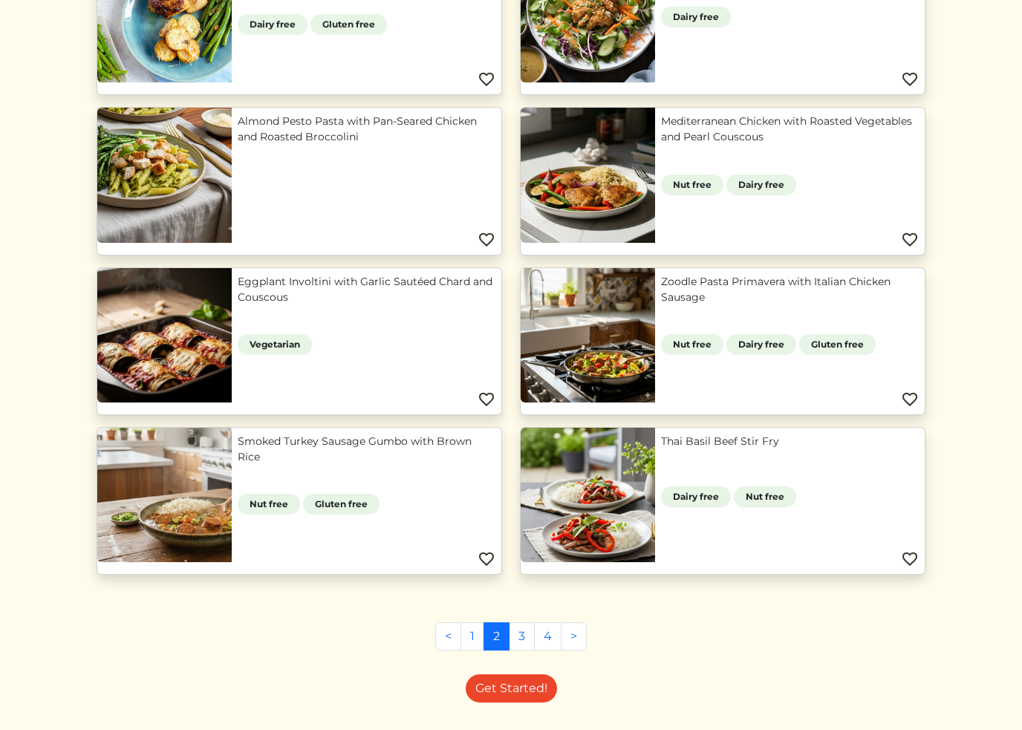
click at [521, 639] on link "3" at bounding box center [522, 636] width 26 height 28
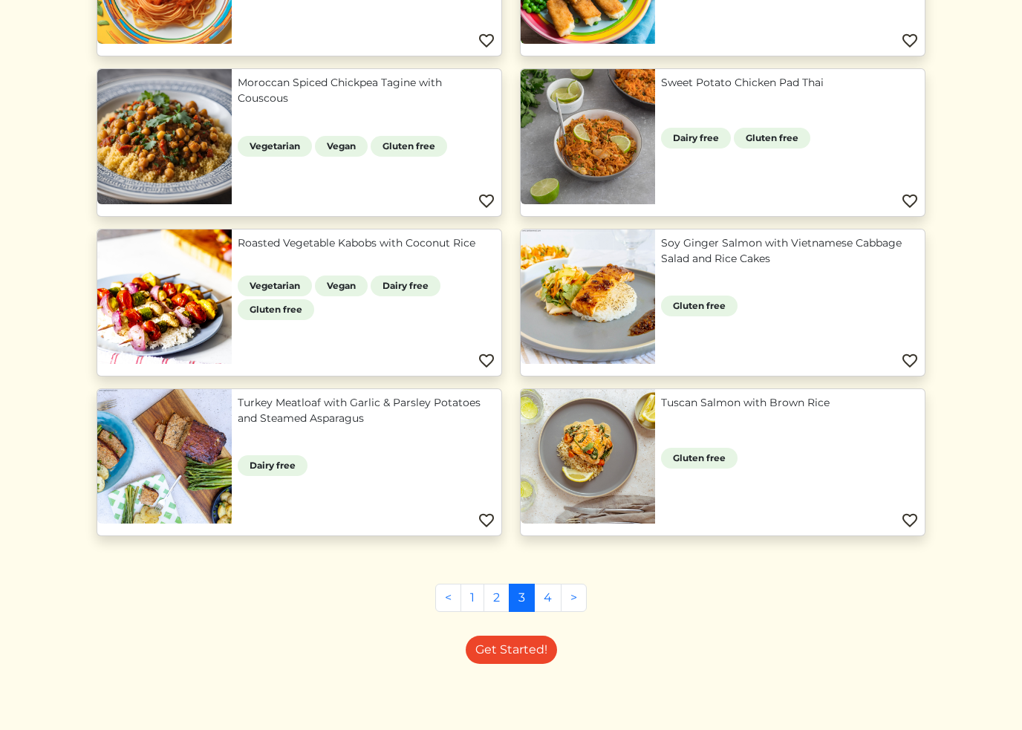
scroll to position [930, 0]
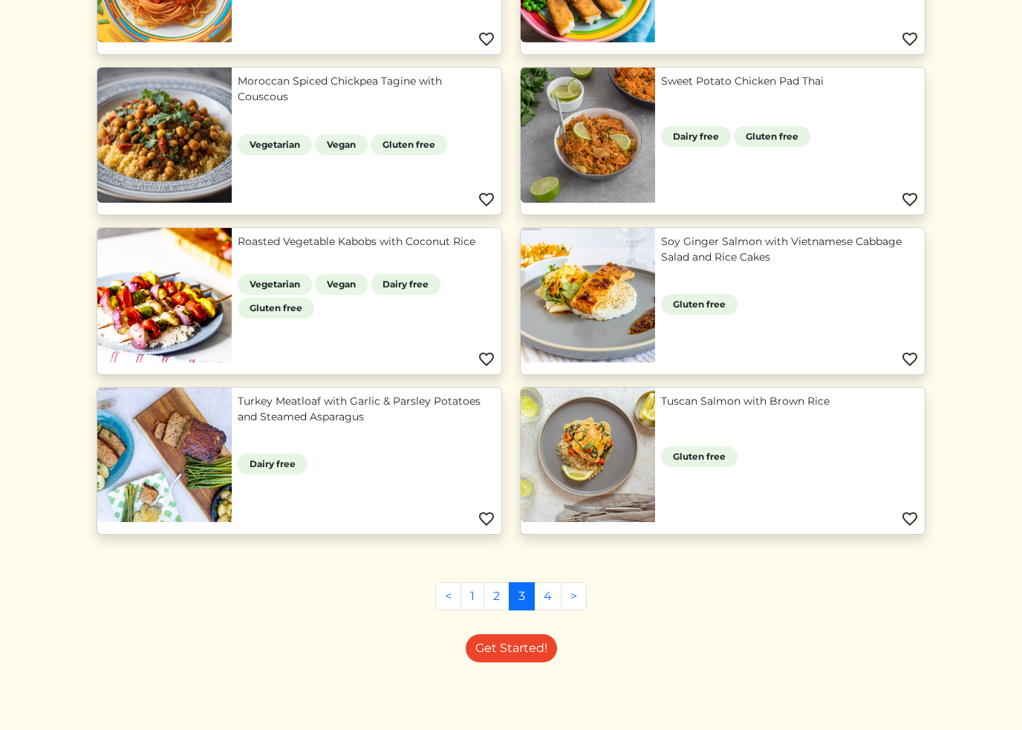
click at [550, 593] on link "4" at bounding box center [547, 596] width 27 height 28
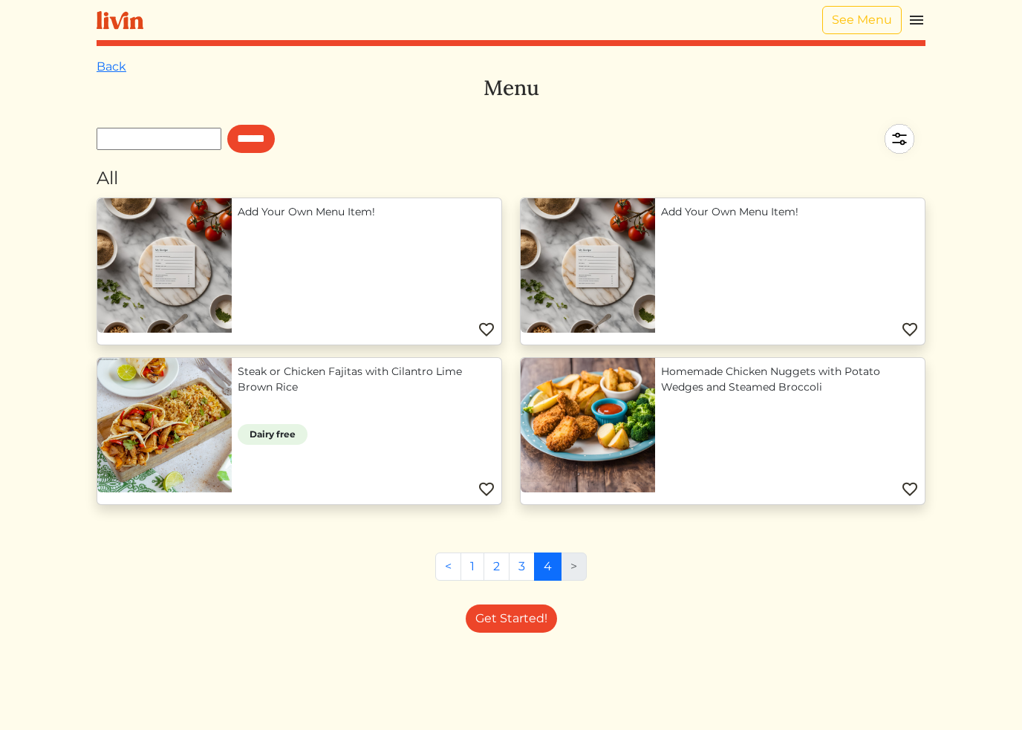
click at [472, 564] on link "1" at bounding box center [472, 566] width 24 height 28
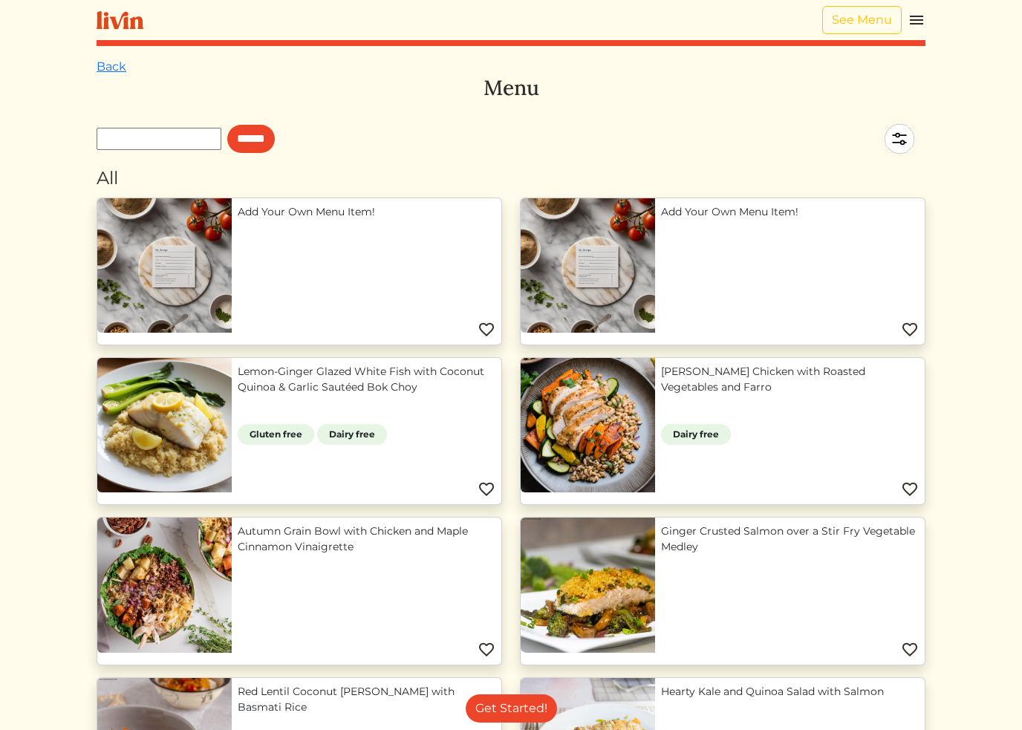
click at [913, 27] on img at bounding box center [916, 20] width 18 height 18
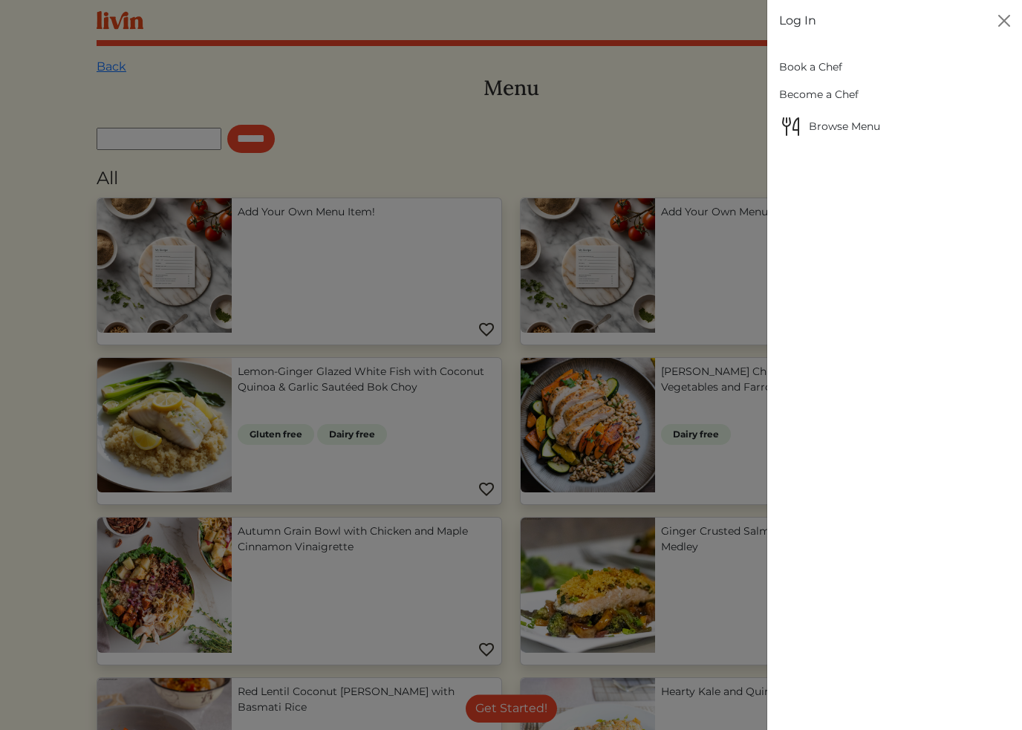
click at [816, 67] on link "Book a Chef" at bounding box center [894, 66] width 231 height 27
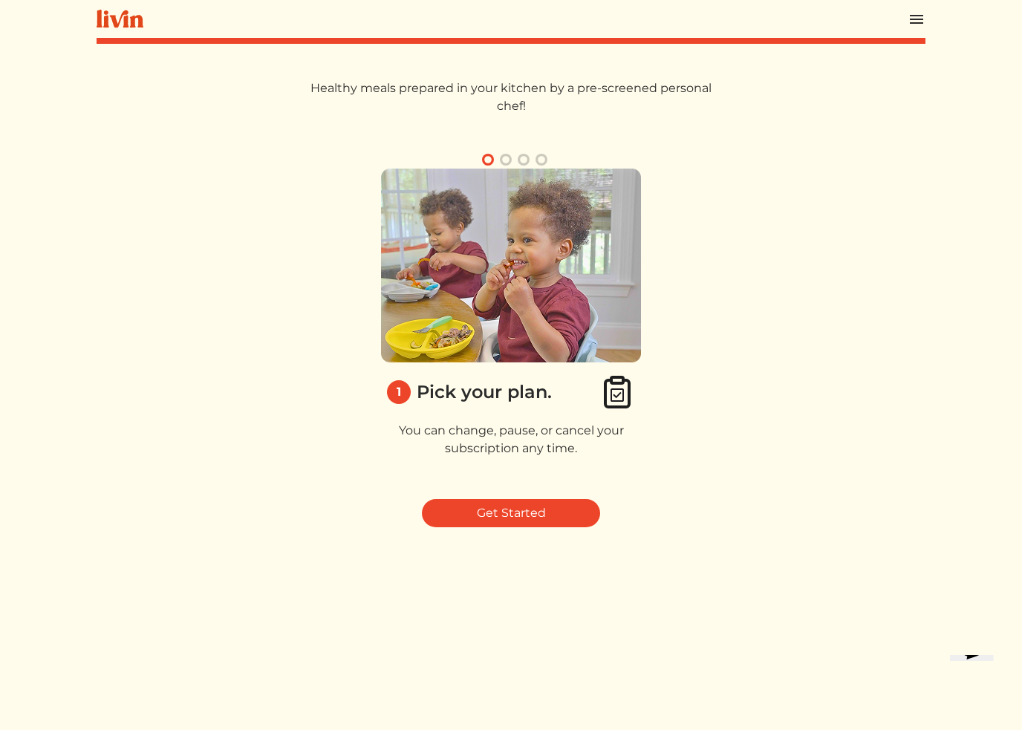
click at [87, 323] on html "Log In Book a Chef Become a Chef Browse Menu Healthy meals prepared in your kit…" at bounding box center [511, 365] width 1022 height 730
click at [542, 515] on link "Get Started" at bounding box center [511, 513] width 178 height 28
